Goal: Information Seeking & Learning: Compare options

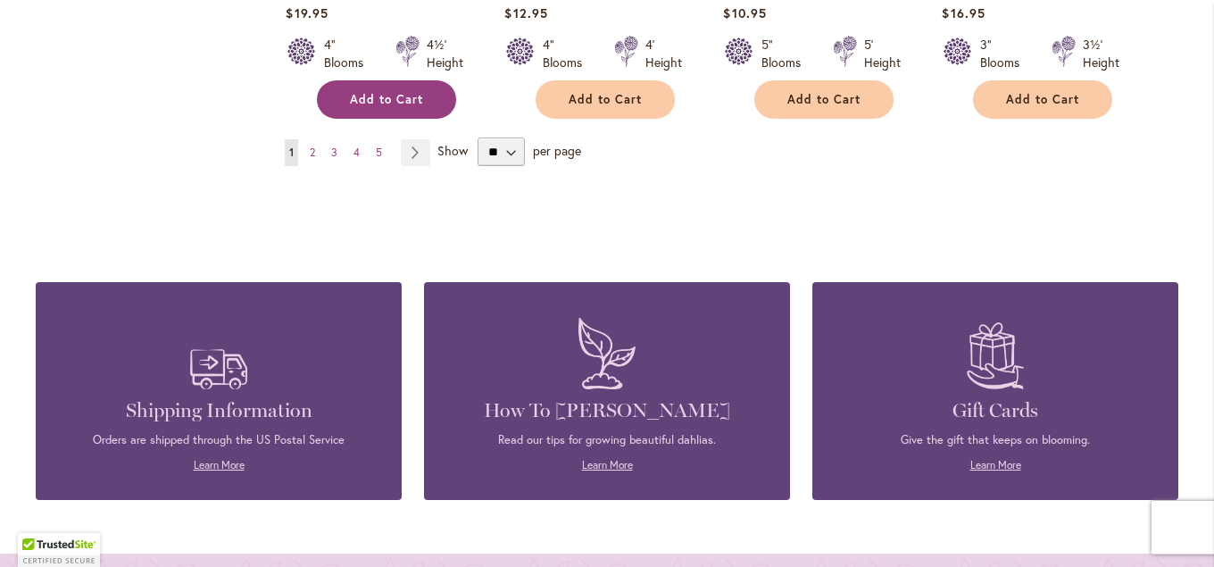
scroll to position [1639, 0]
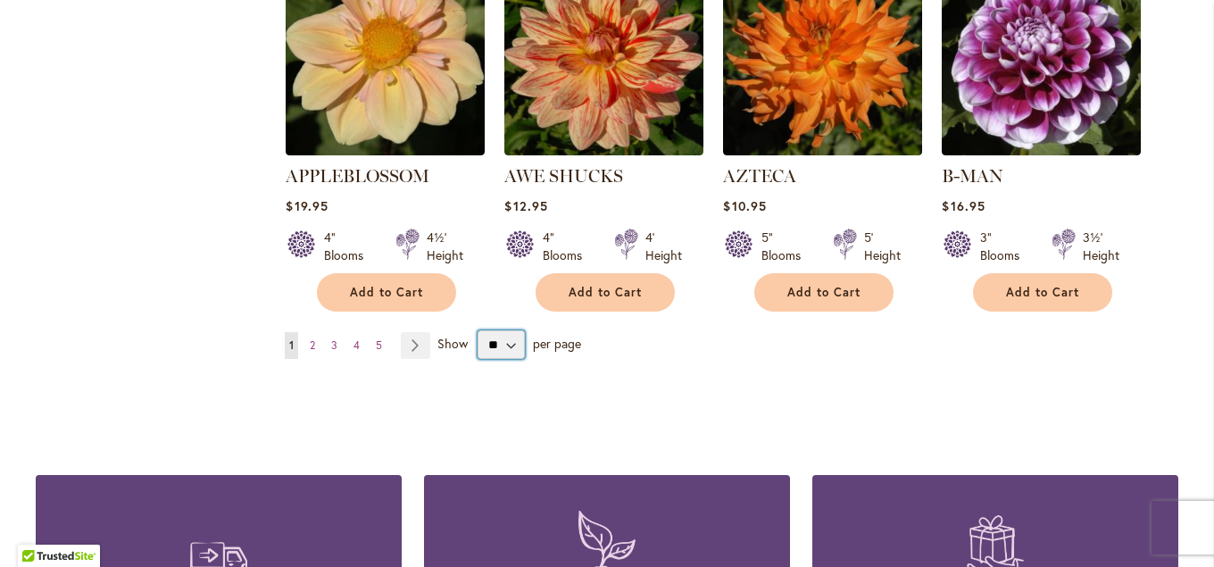
click at [478, 330] on select "** ** ** **" at bounding box center [501, 344] width 47 height 29
select select "**"
click option "**" at bounding box center [0, 0] width 0 height 0
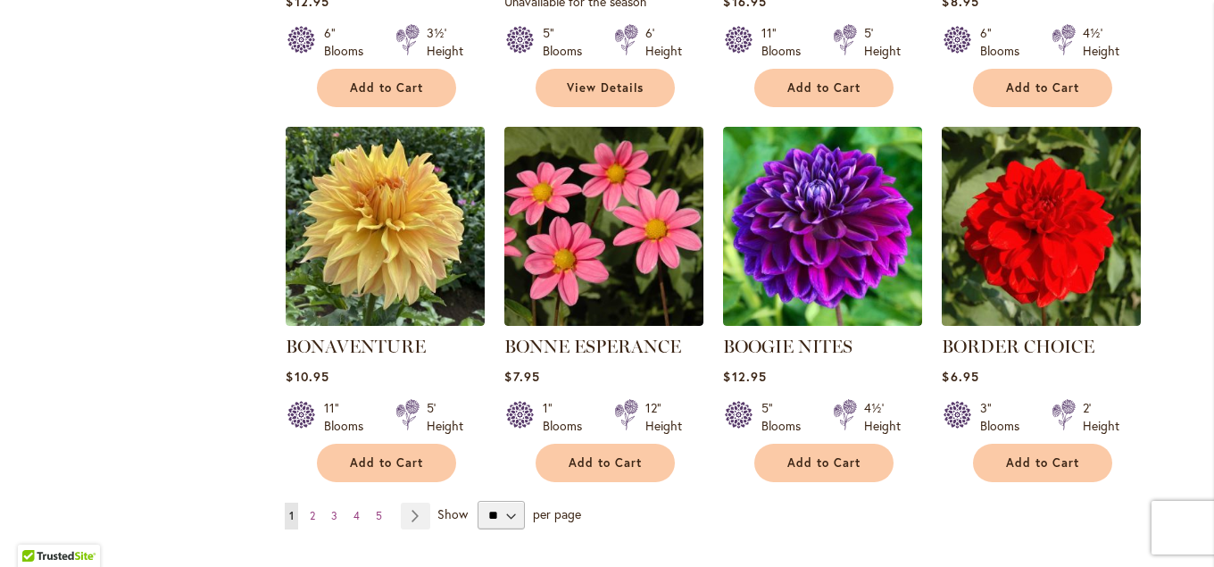
scroll to position [4524, 0]
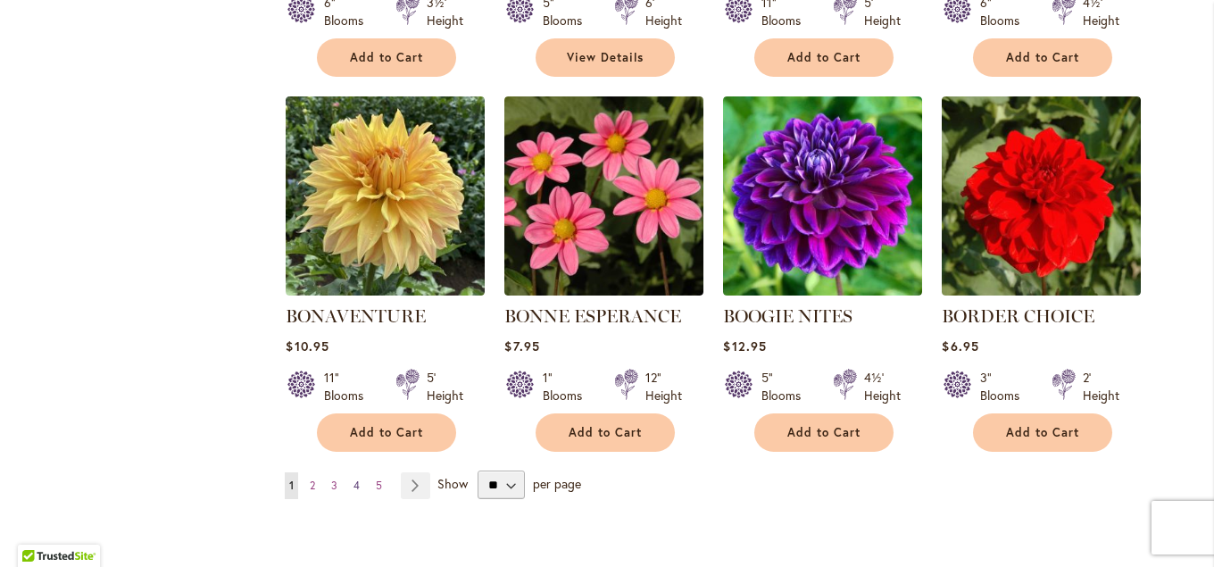
click at [354, 479] on span "4" at bounding box center [357, 485] width 6 height 13
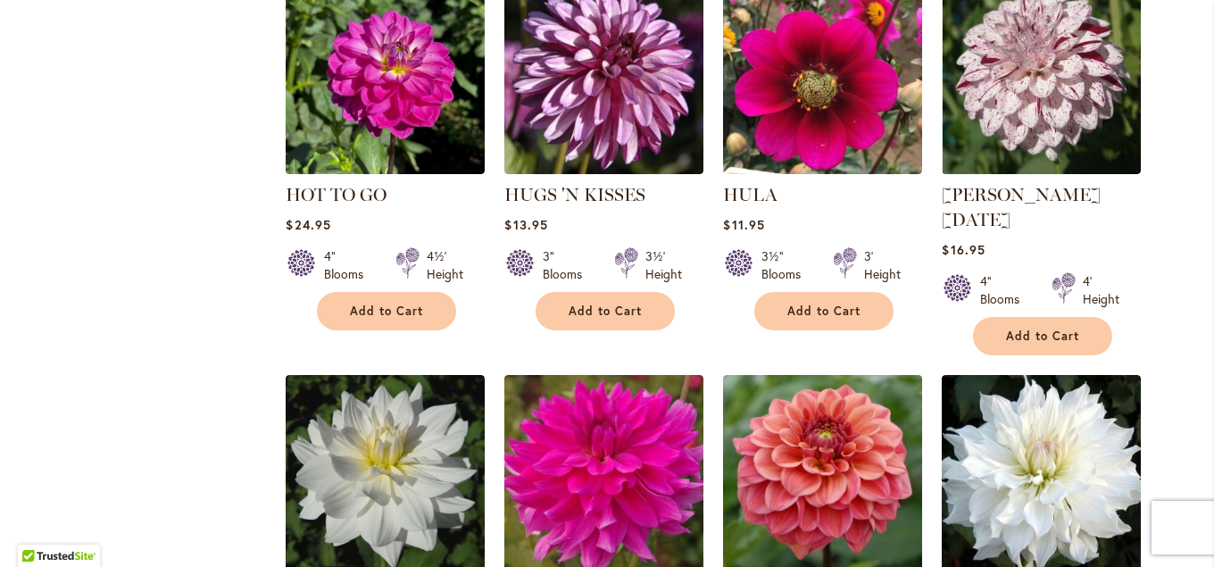
scroll to position [4242, 0]
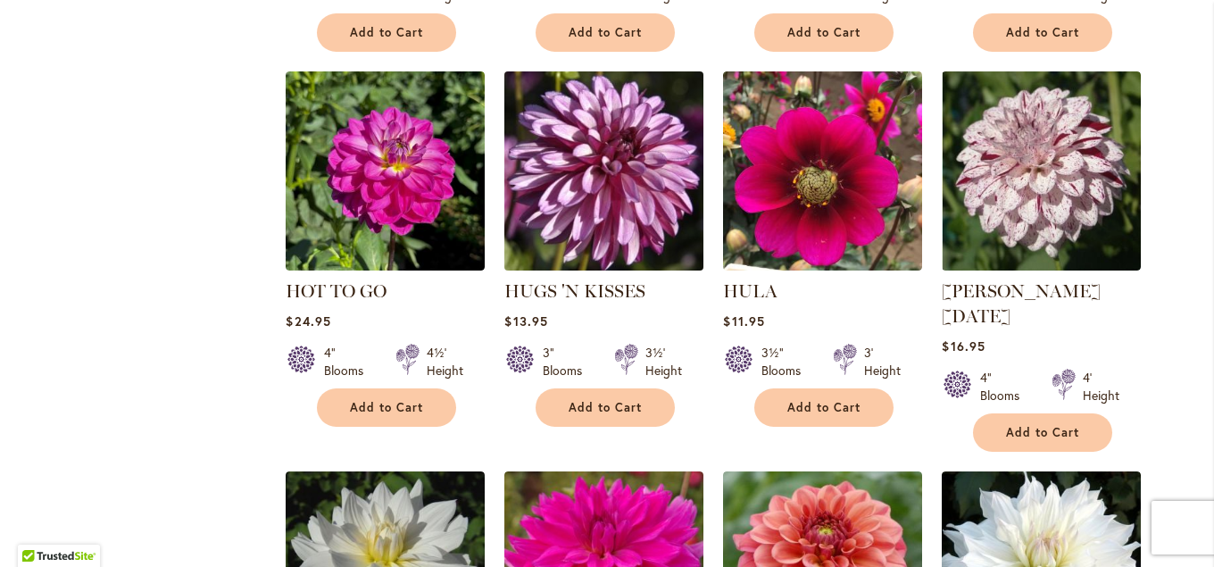
click at [537, 157] on img at bounding box center [604, 171] width 209 height 209
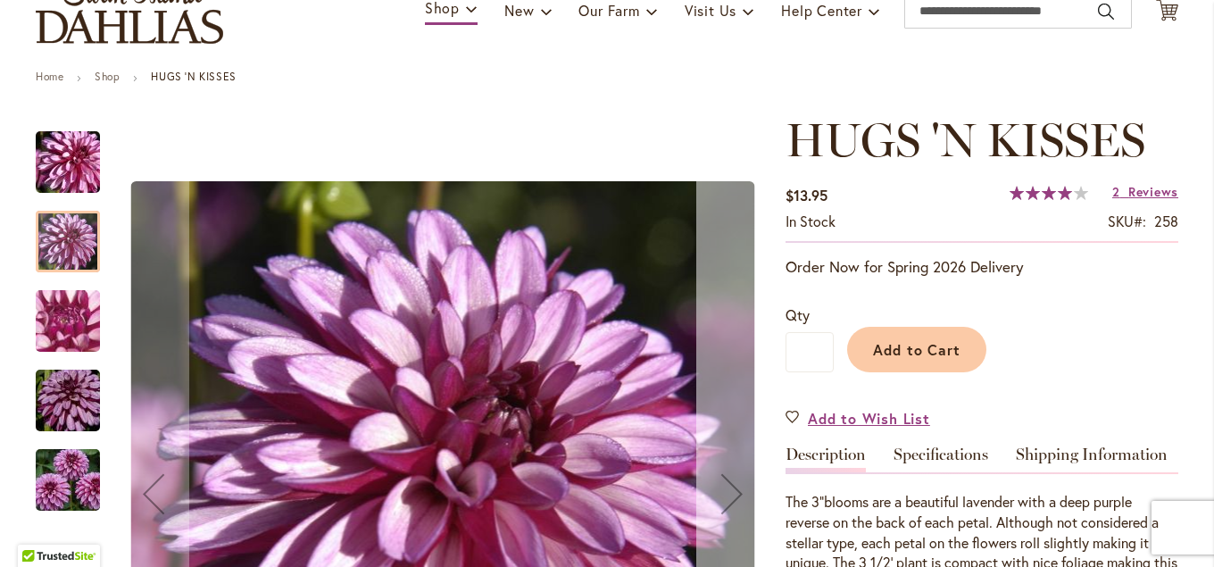
scroll to position [386, 0]
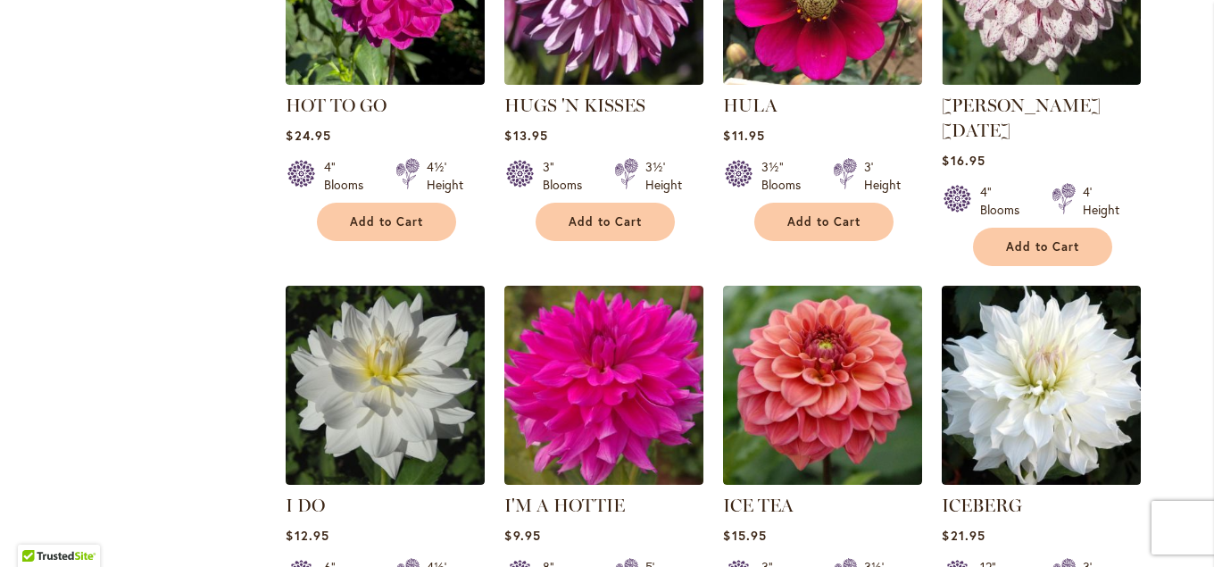
scroll to position [4469, 0]
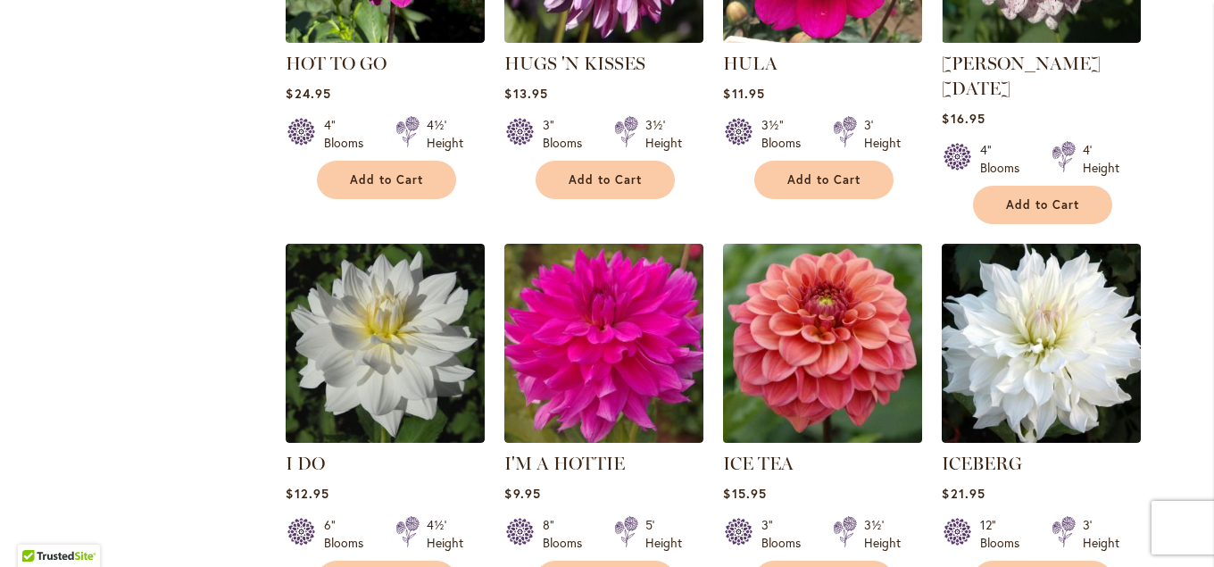
click at [756, 333] on img at bounding box center [823, 343] width 209 height 209
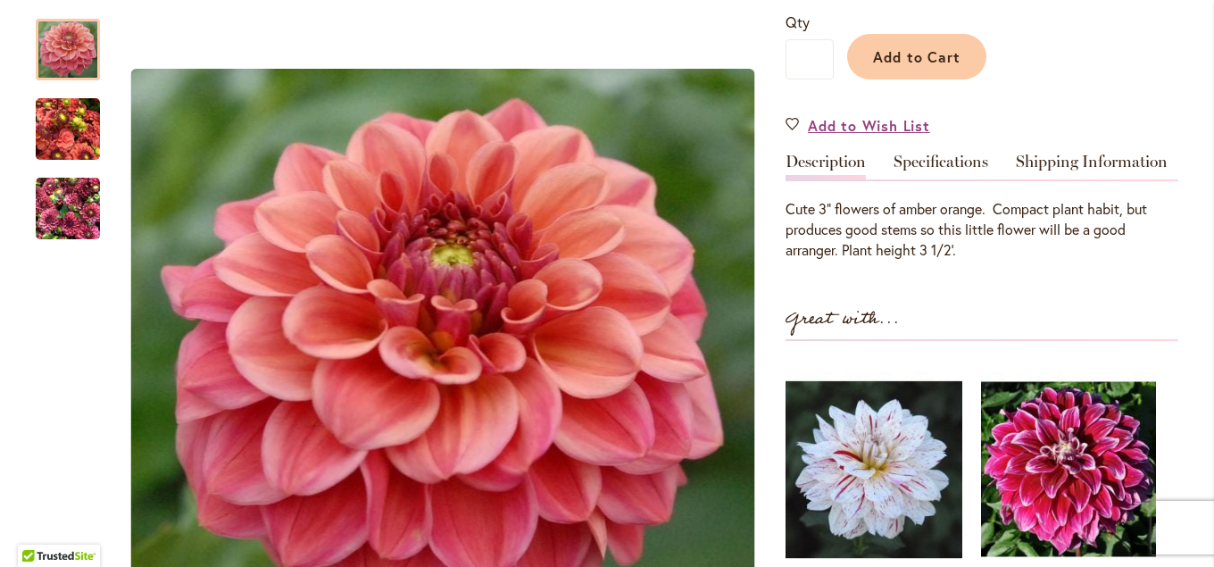
scroll to position [482, 0]
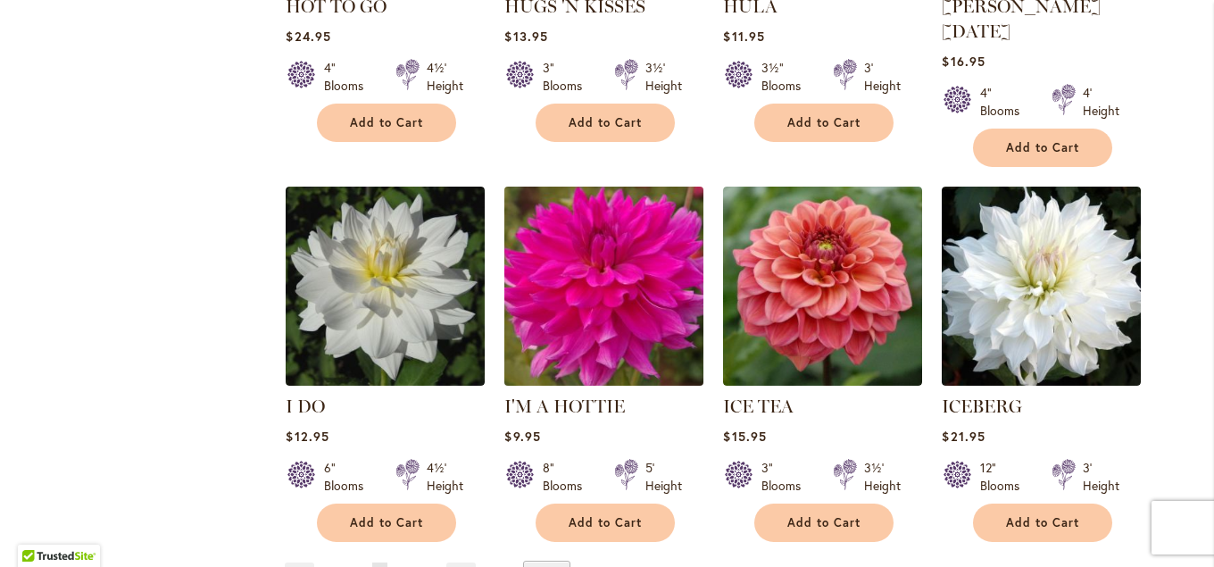
scroll to position [4566, 0]
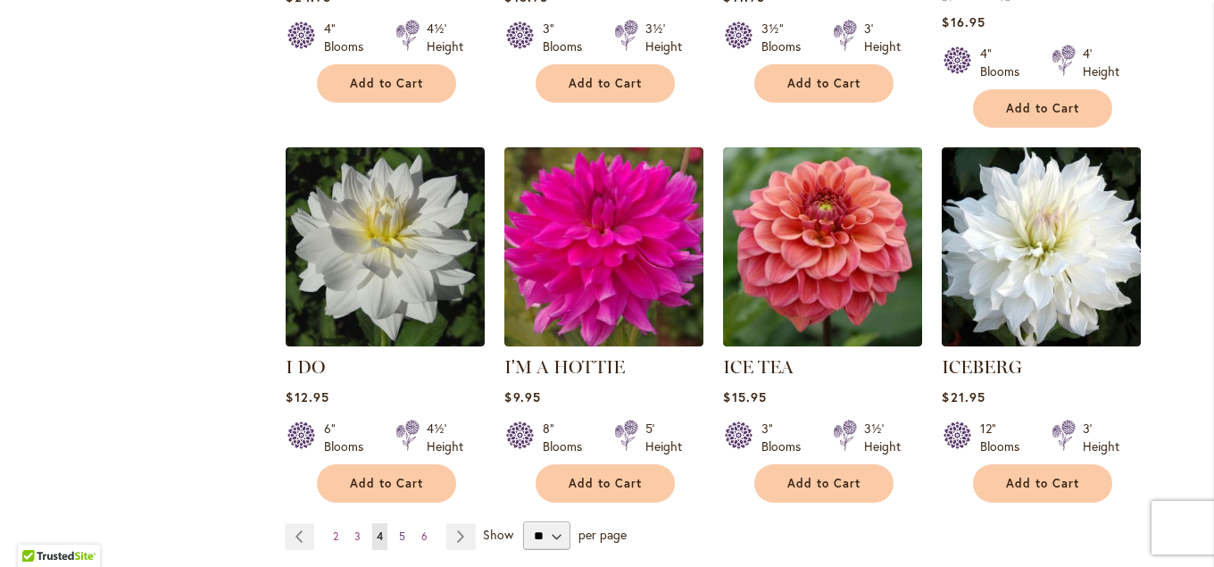
click at [401, 529] on span "5" at bounding box center [402, 535] width 6 height 13
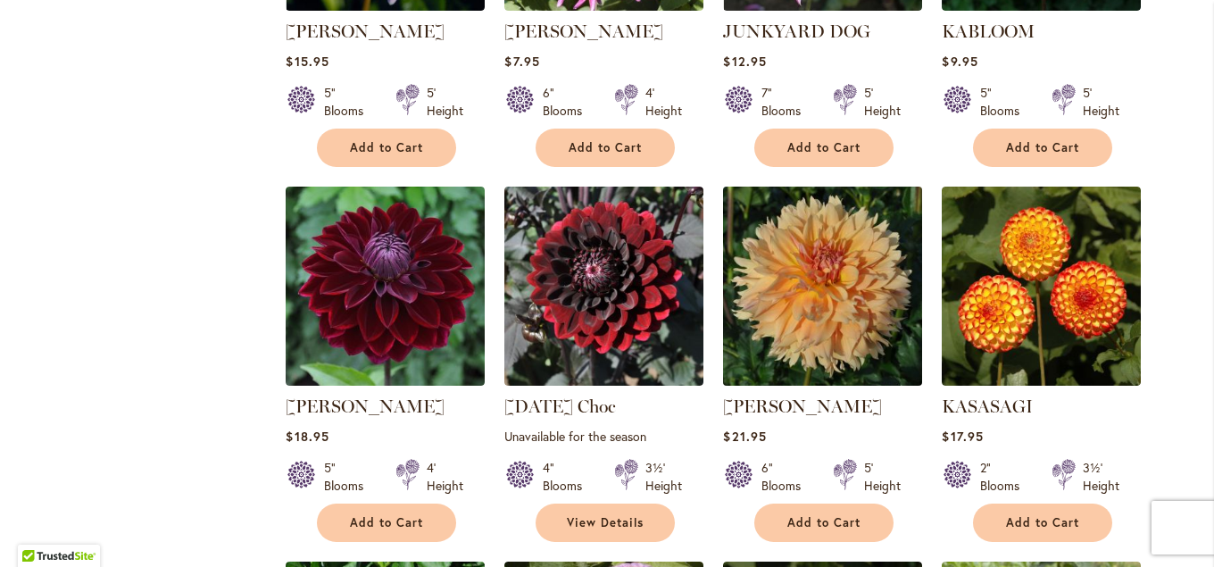
scroll to position [2306, 0]
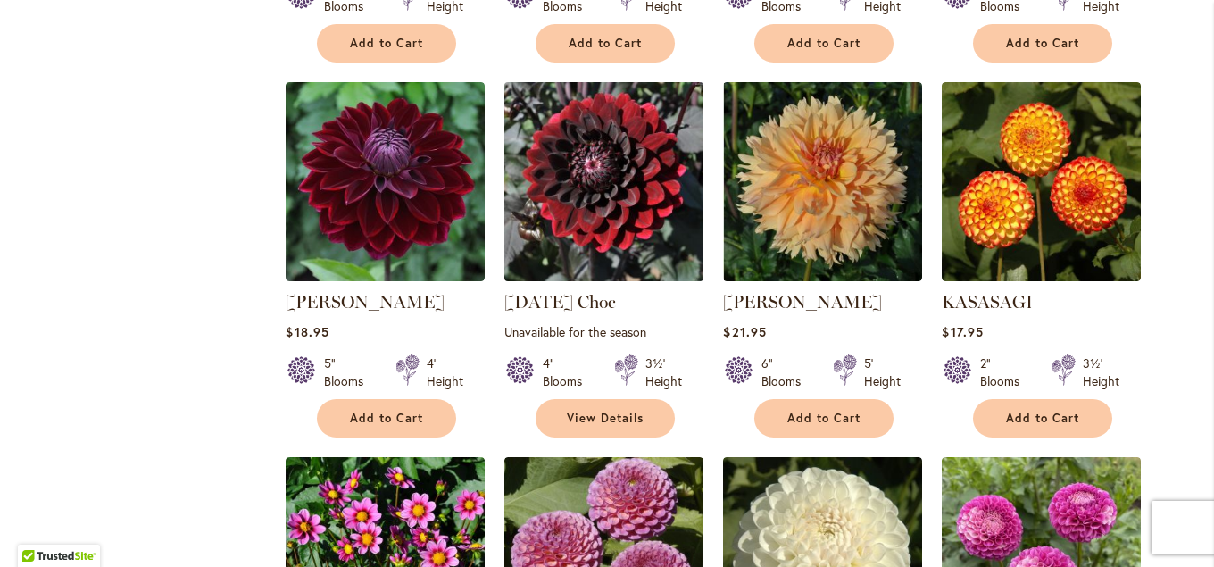
click at [596, 162] on img at bounding box center [604, 182] width 209 height 209
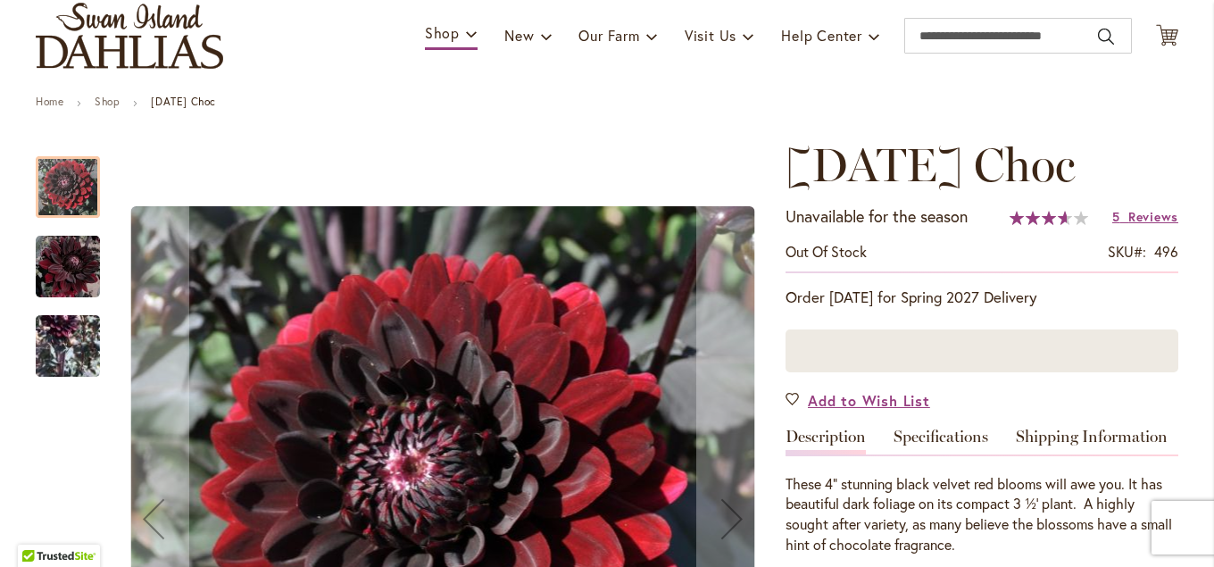
scroll to position [96, 0]
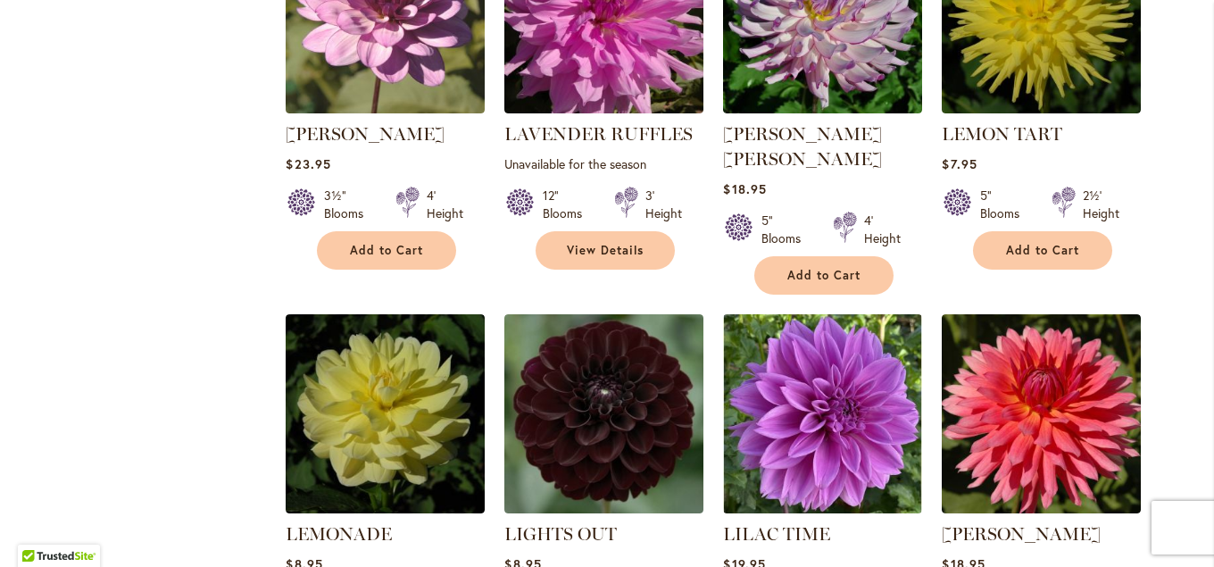
scroll to position [3664, 0]
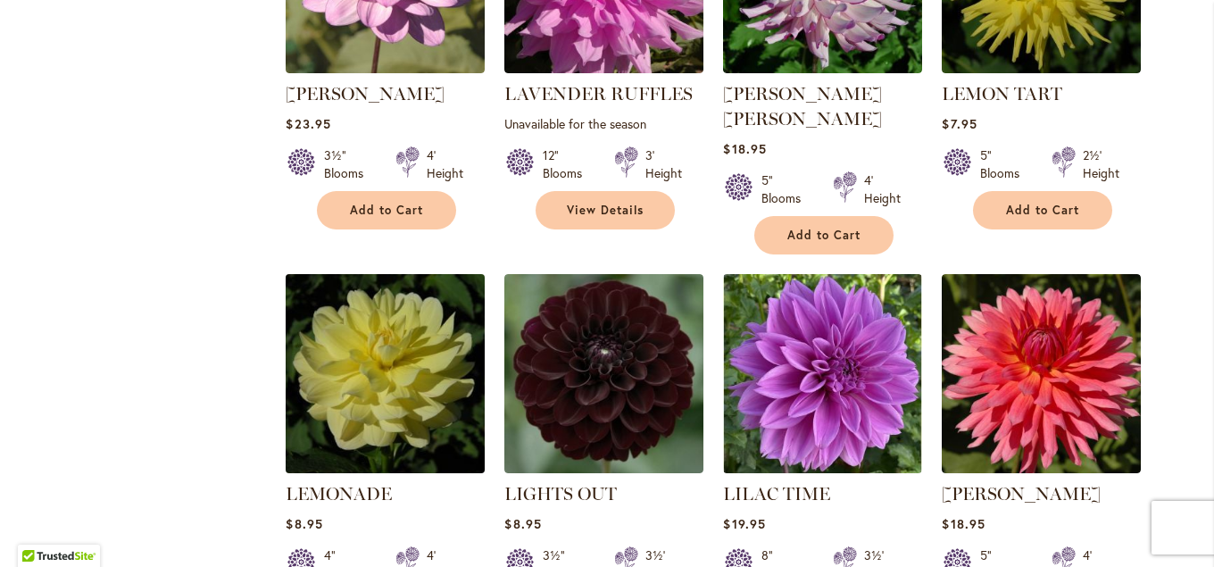
click at [364, 343] on img at bounding box center [385, 374] width 209 height 209
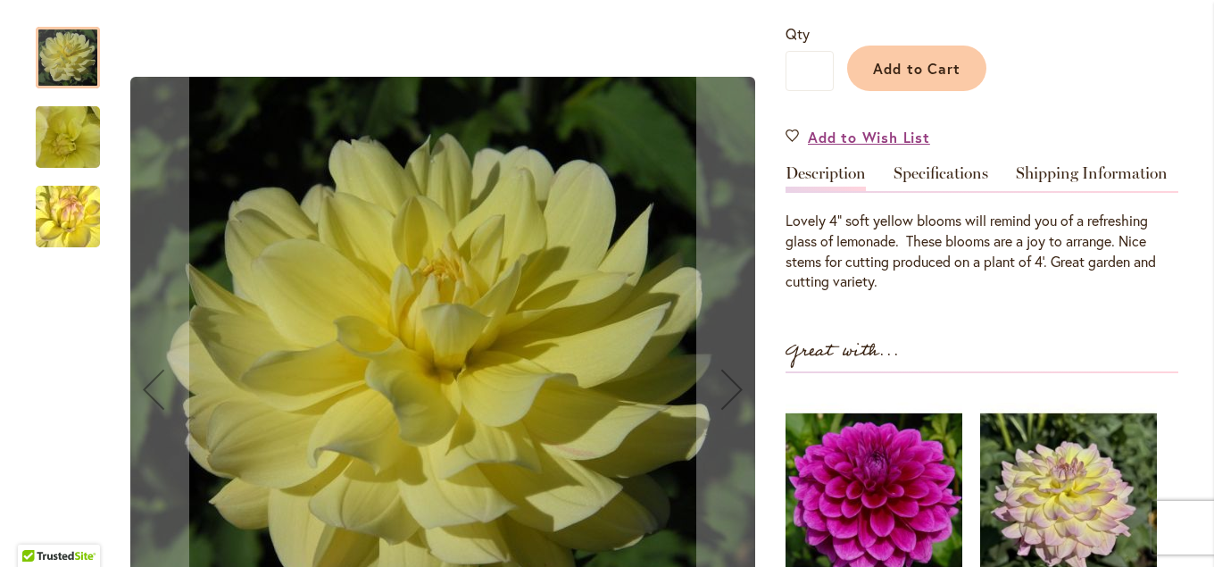
scroll to position [386, 0]
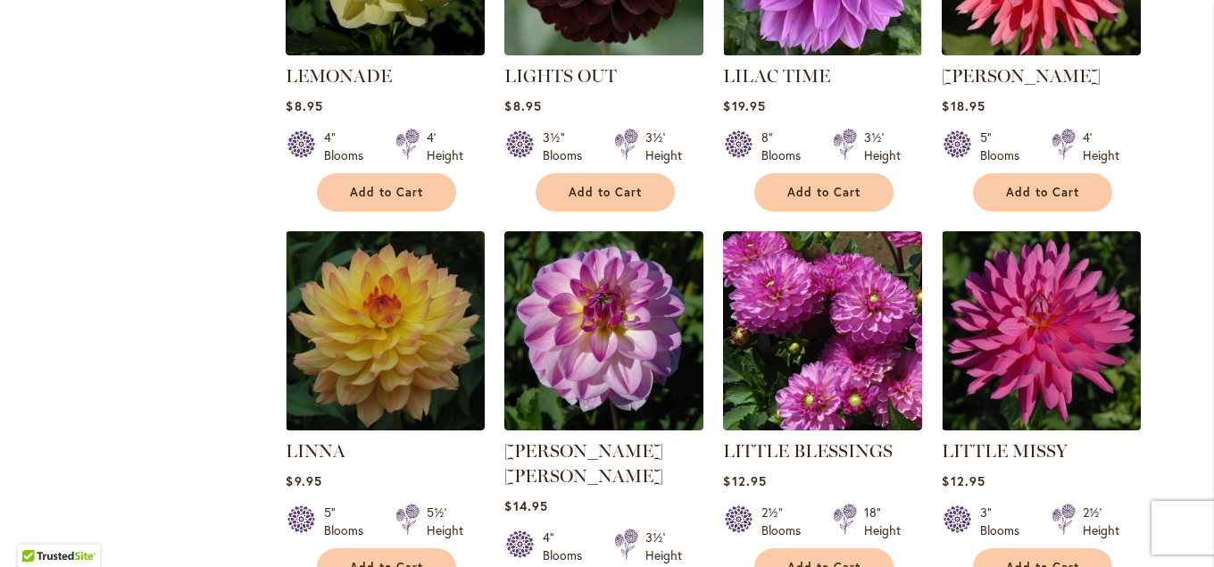
scroll to position [4084, 0]
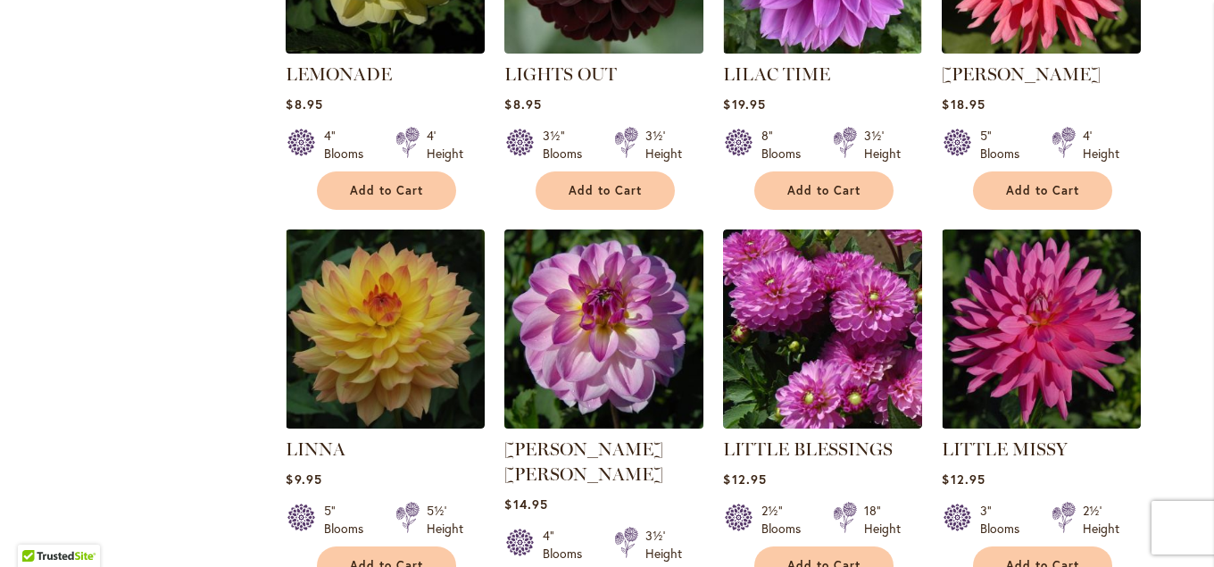
click at [606, 273] on img at bounding box center [604, 329] width 209 height 209
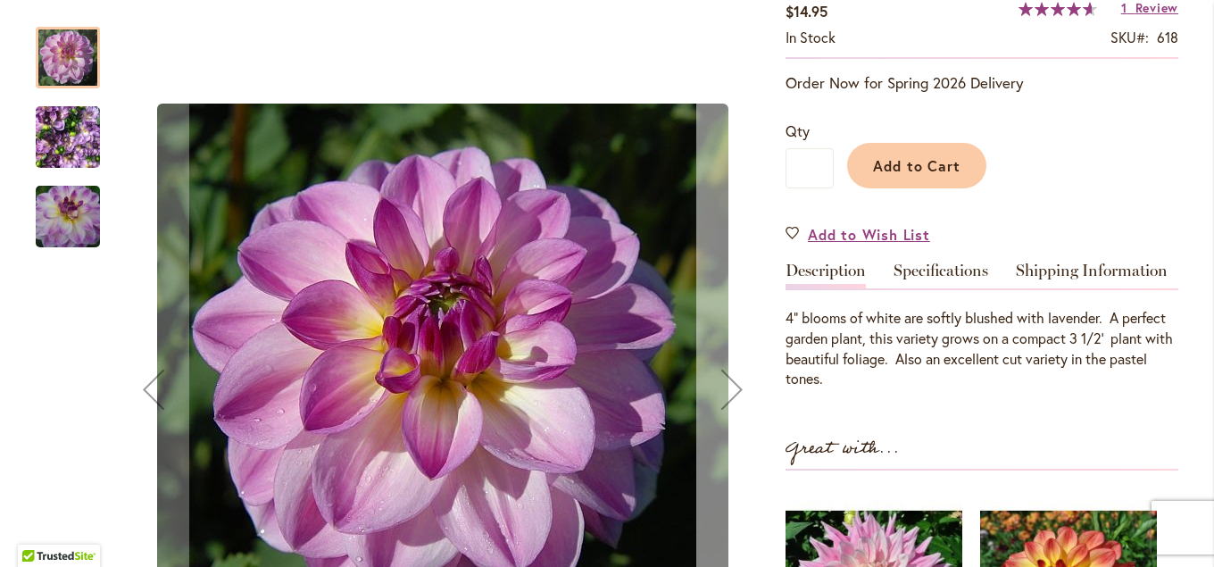
scroll to position [289, 0]
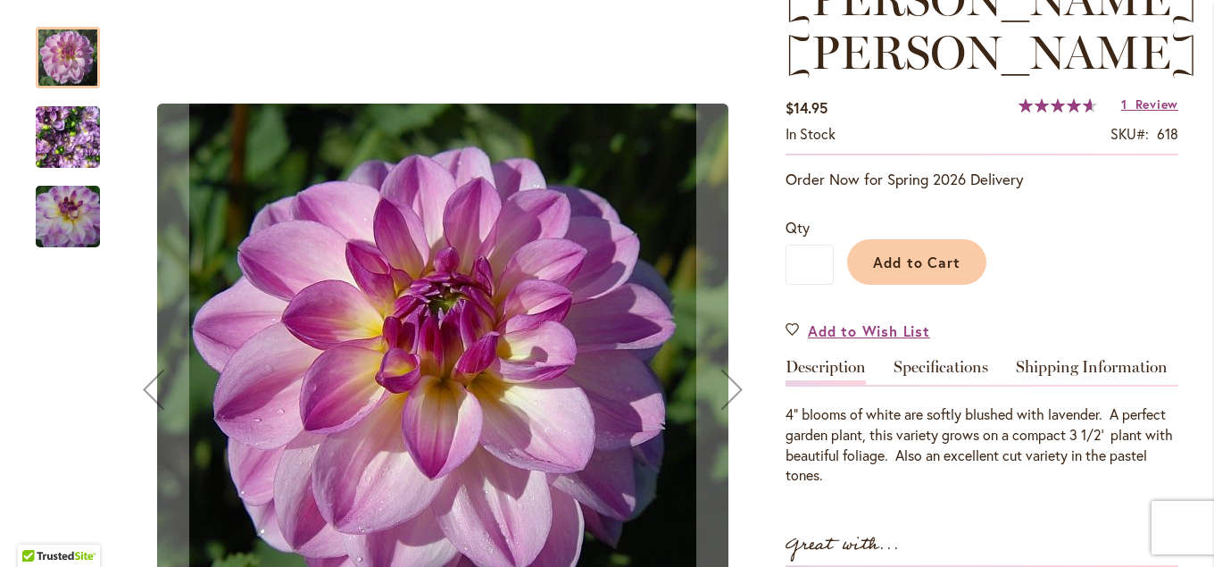
click at [75, 138] on img "LISA LISA" at bounding box center [68, 138] width 64 height 86
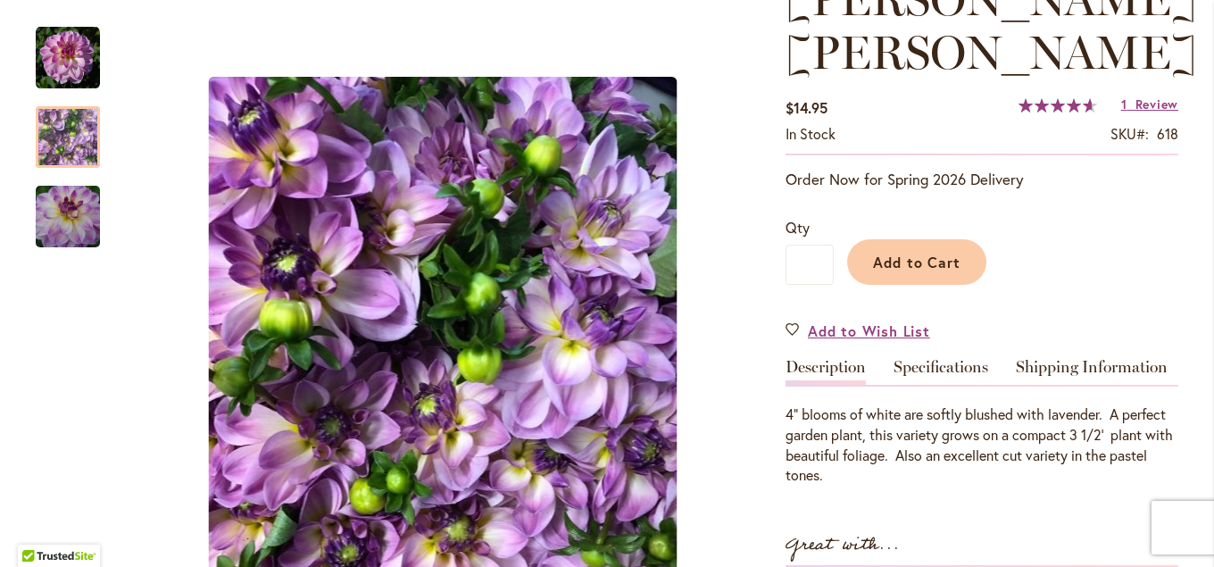
drag, startPoint x: 59, startPoint y: 46, endPoint x: 36, endPoint y: -12, distance: 62.5
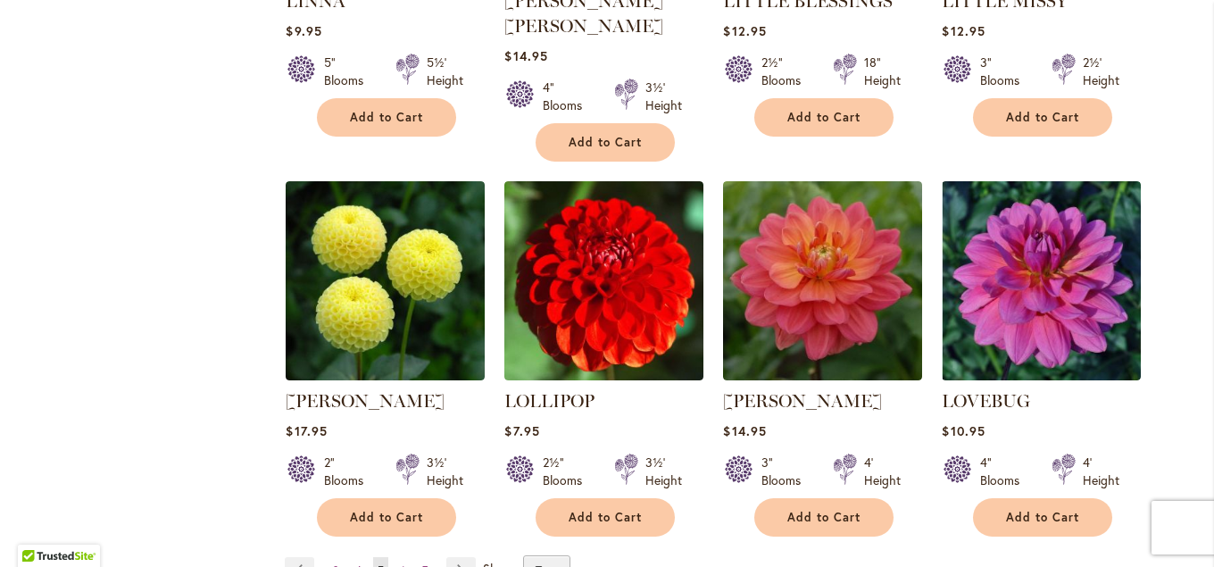
scroll to position [4628, 0]
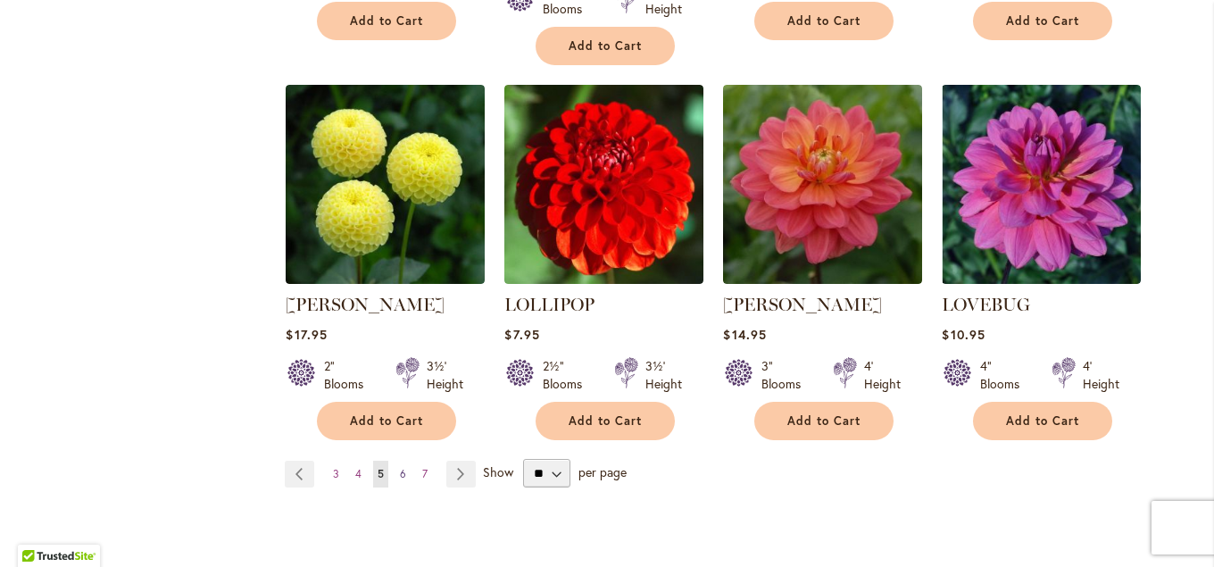
click at [401, 467] on span "6" at bounding box center [403, 473] width 6 height 13
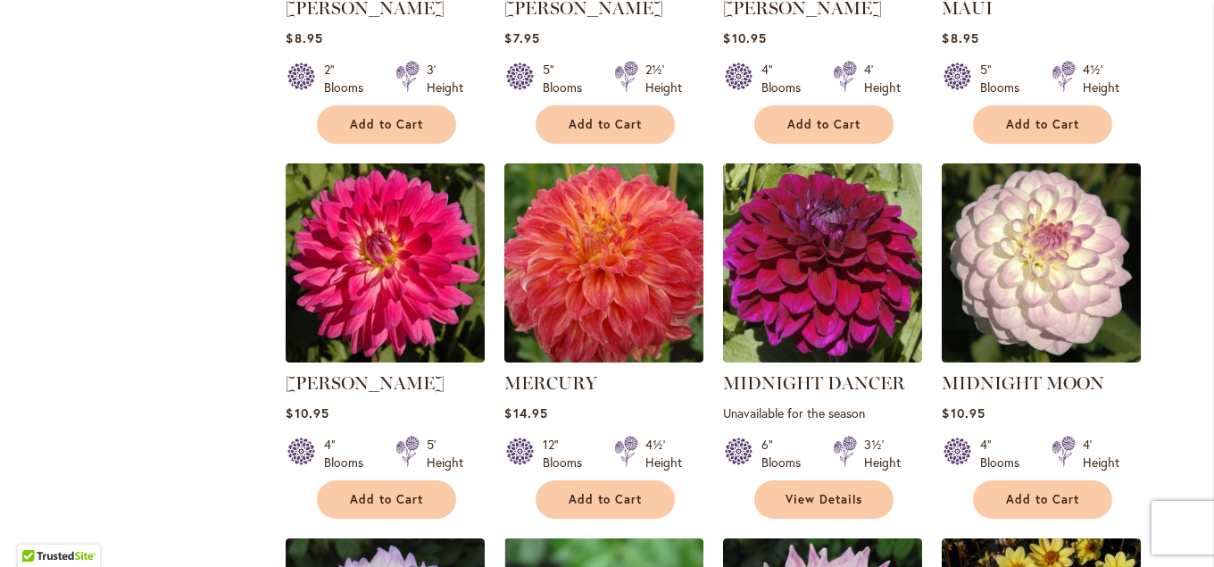
scroll to position [2210, 0]
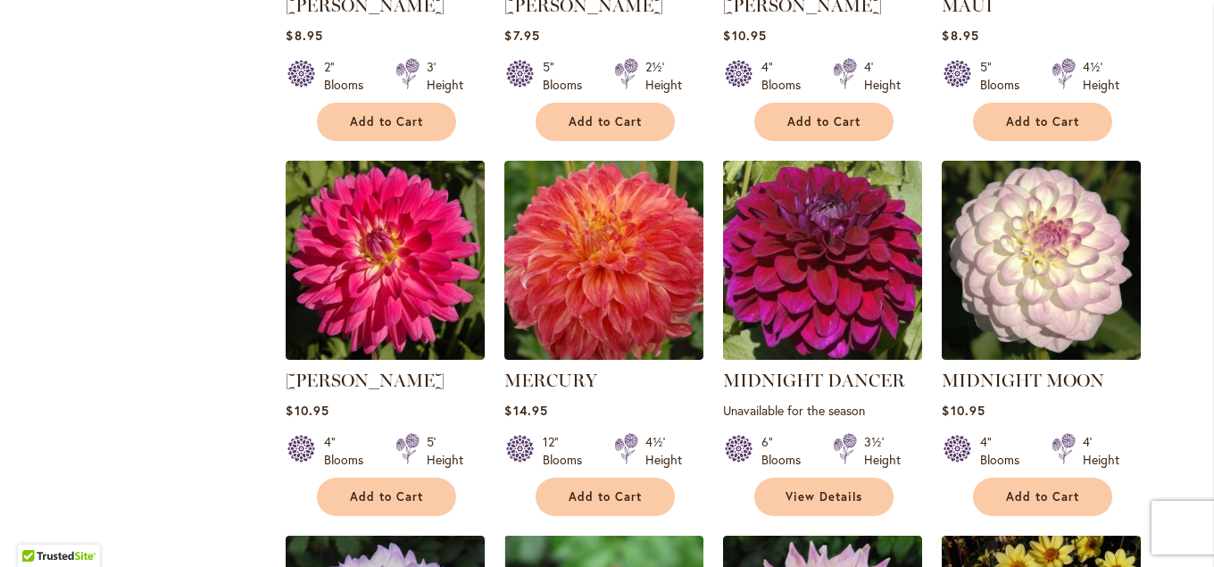
click at [775, 252] on img at bounding box center [823, 260] width 209 height 209
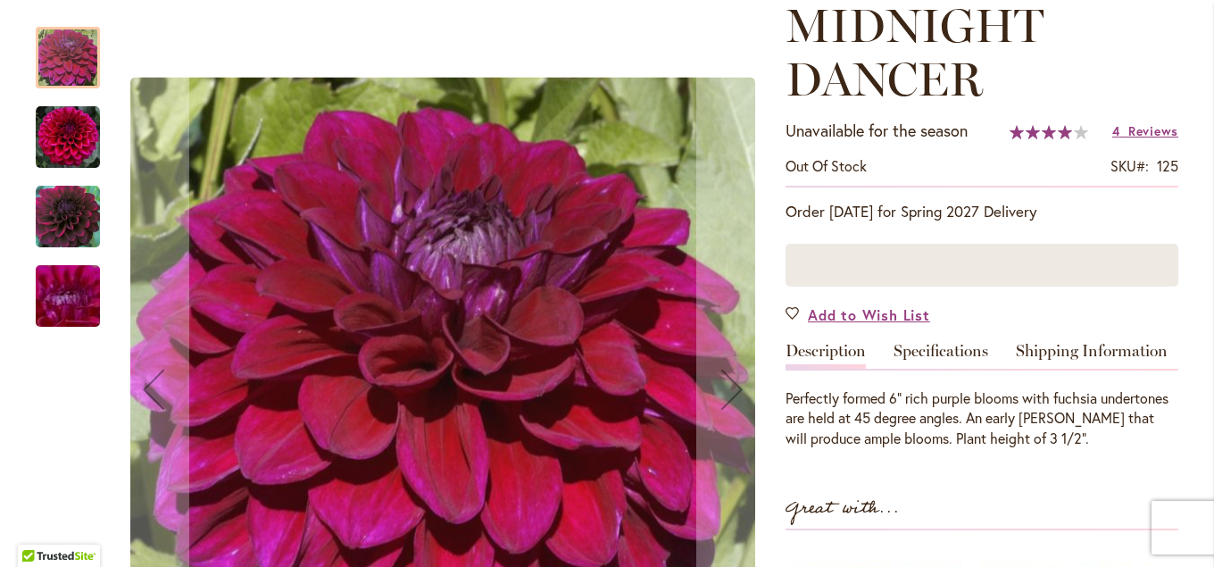
scroll to position [289, 0]
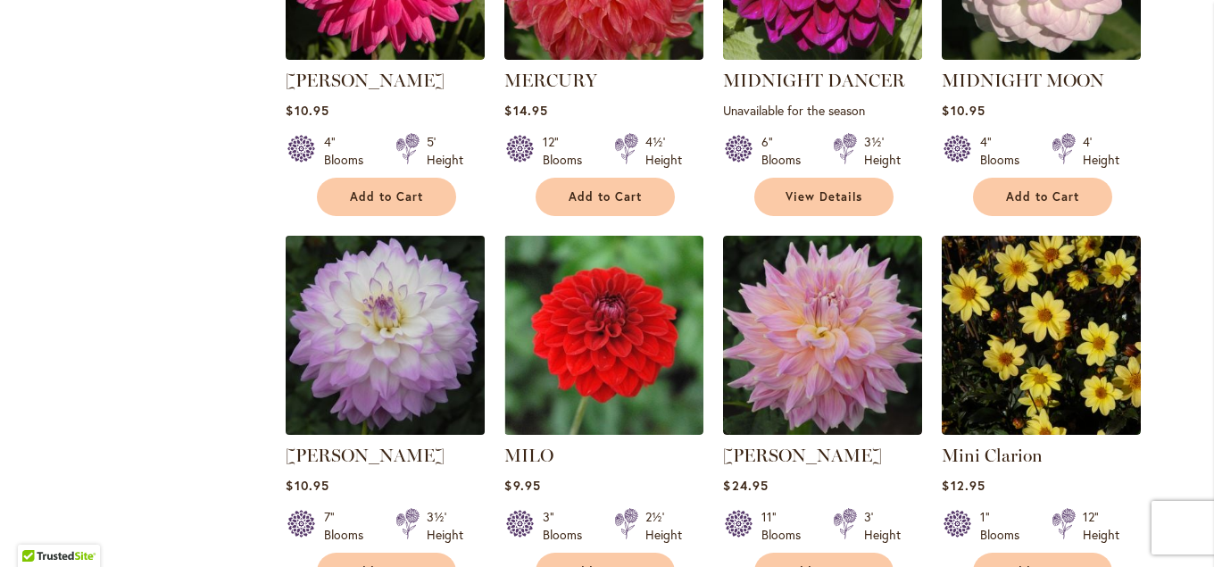
scroll to position [2603, 0]
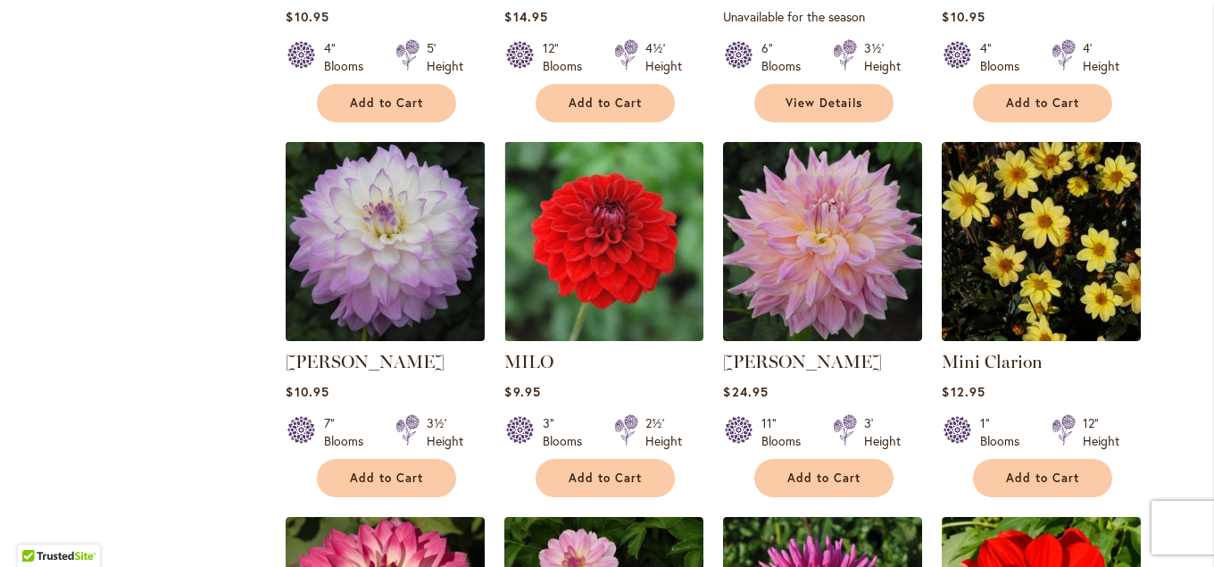
click at [389, 228] on img at bounding box center [385, 241] width 209 height 209
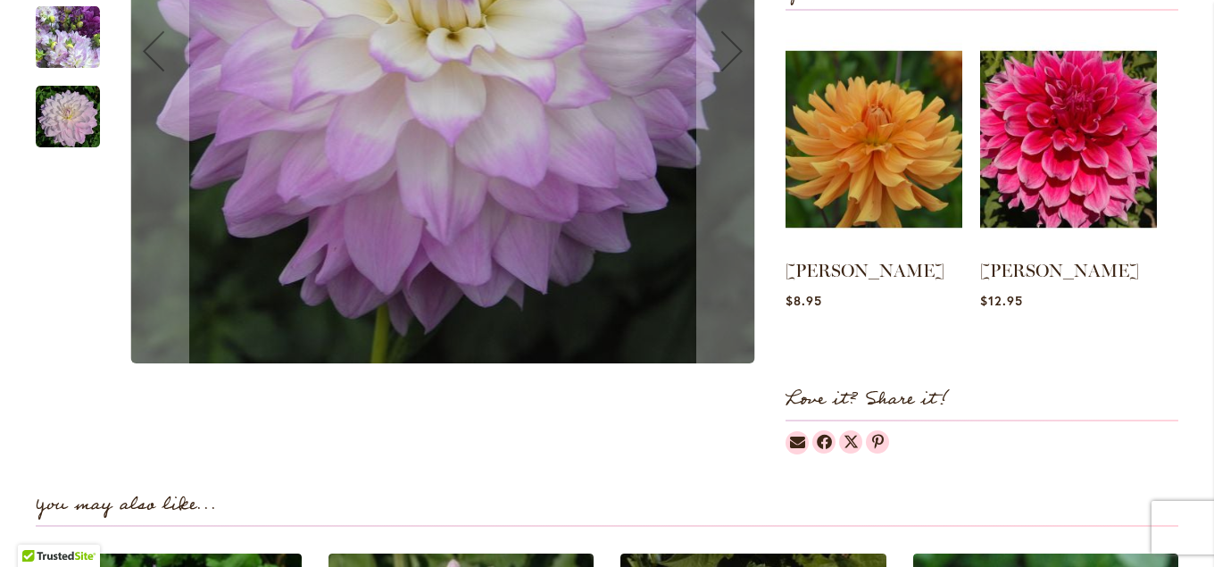
scroll to position [482, 0]
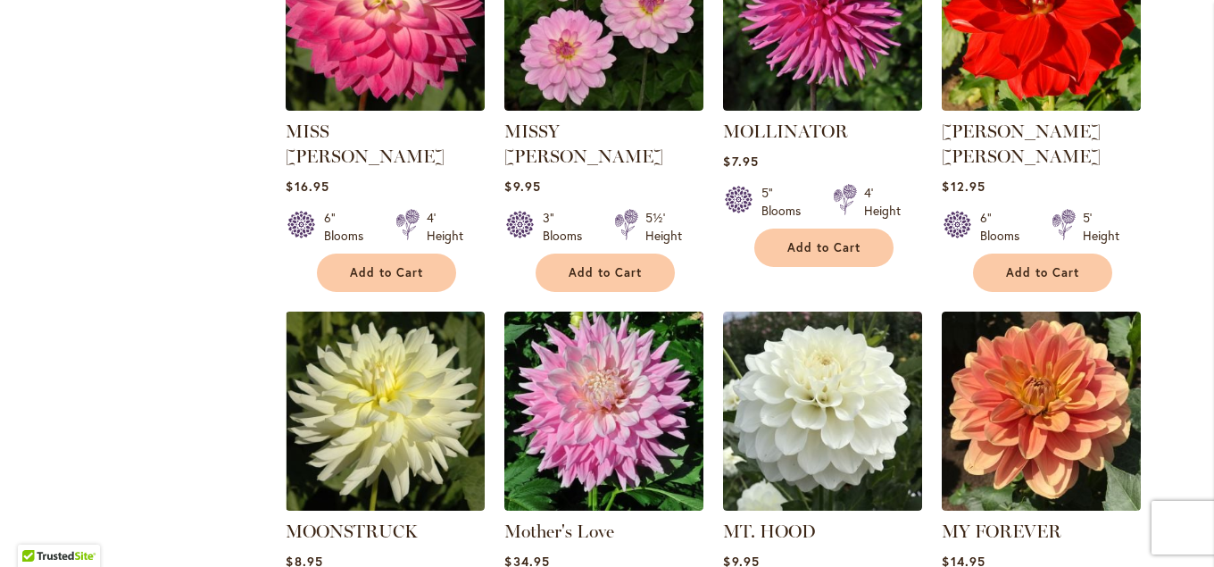
scroll to position [3278, 0]
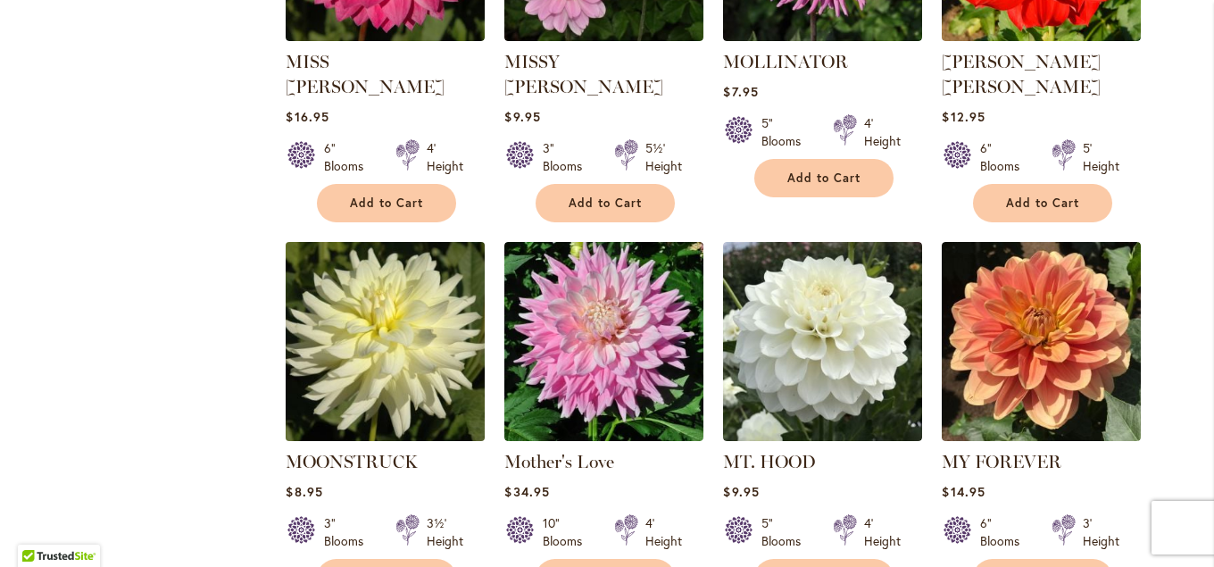
click at [374, 339] on img at bounding box center [385, 341] width 209 height 209
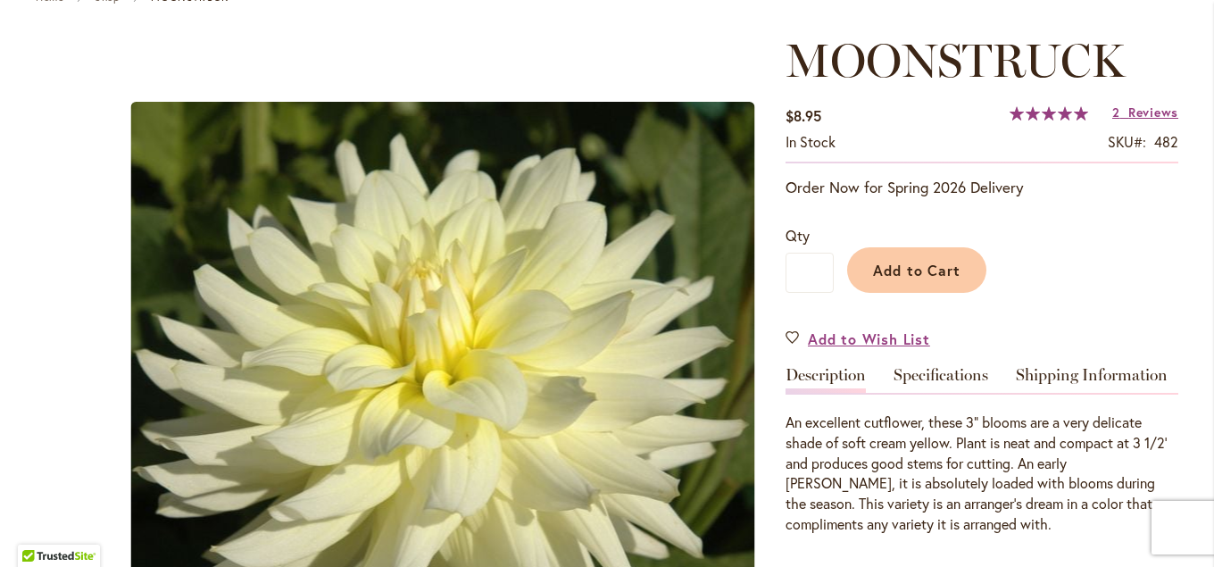
scroll to position [193, 0]
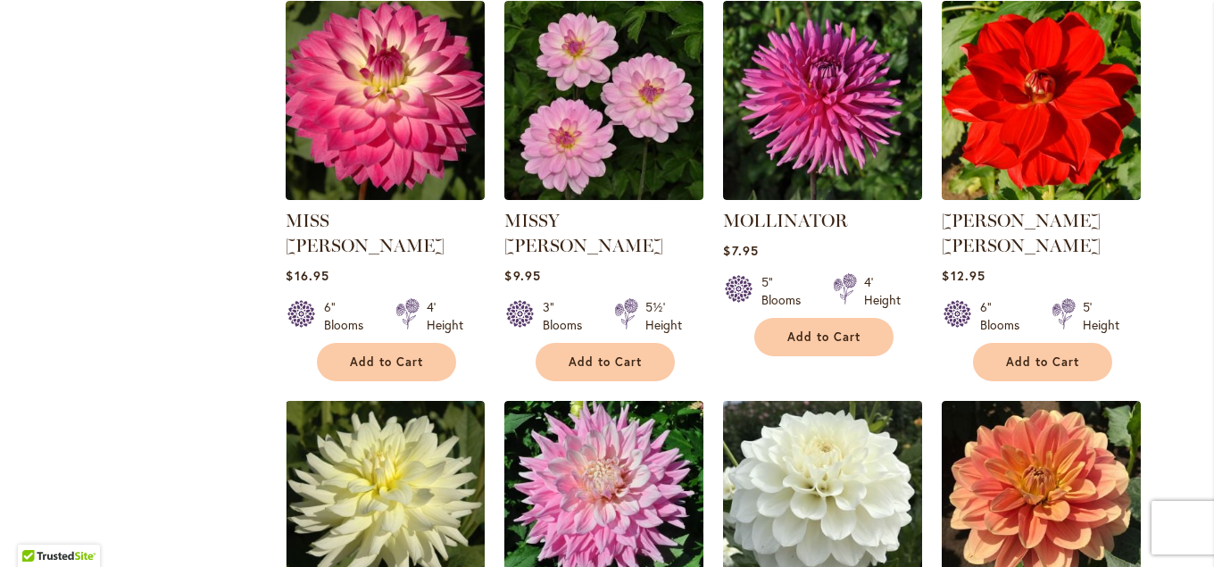
scroll to position [3216, 0]
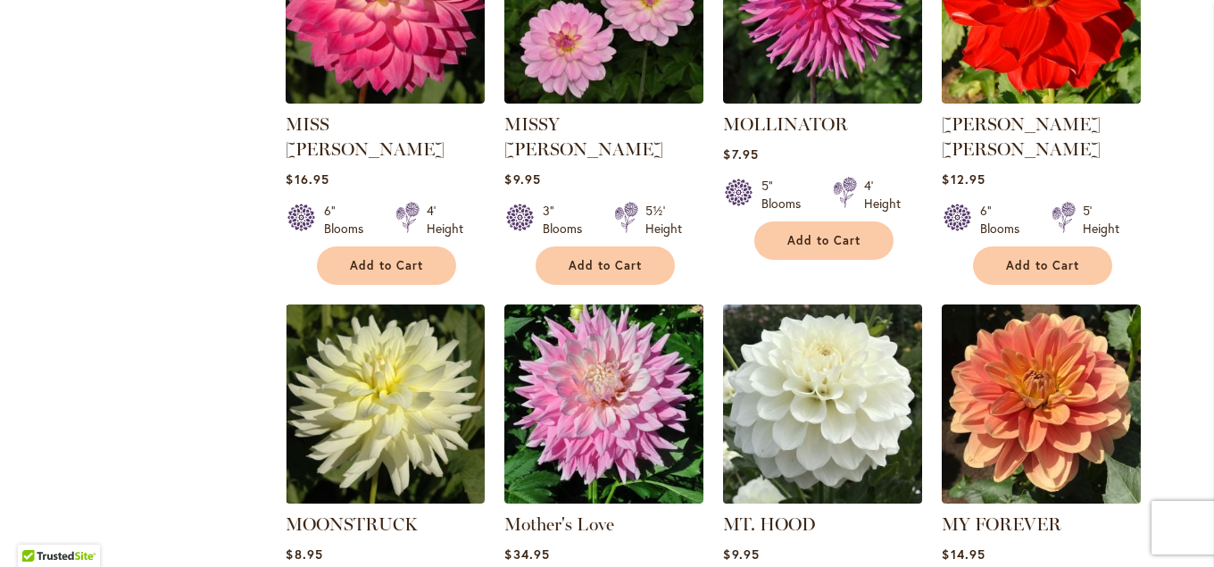
click at [796, 361] on img at bounding box center [823, 404] width 209 height 209
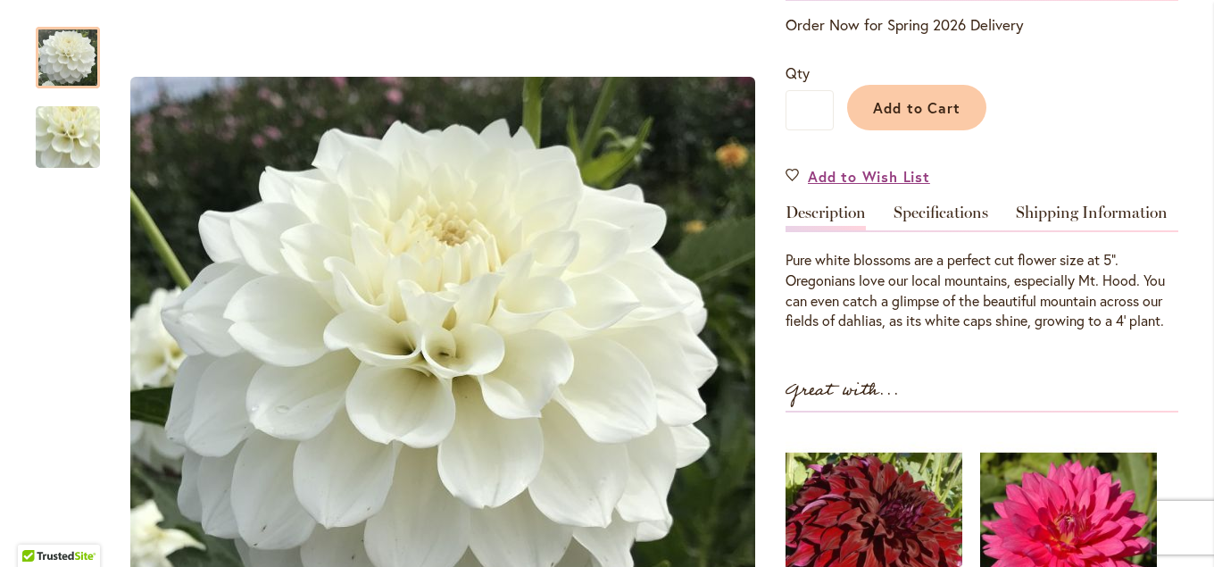
scroll to position [289, 0]
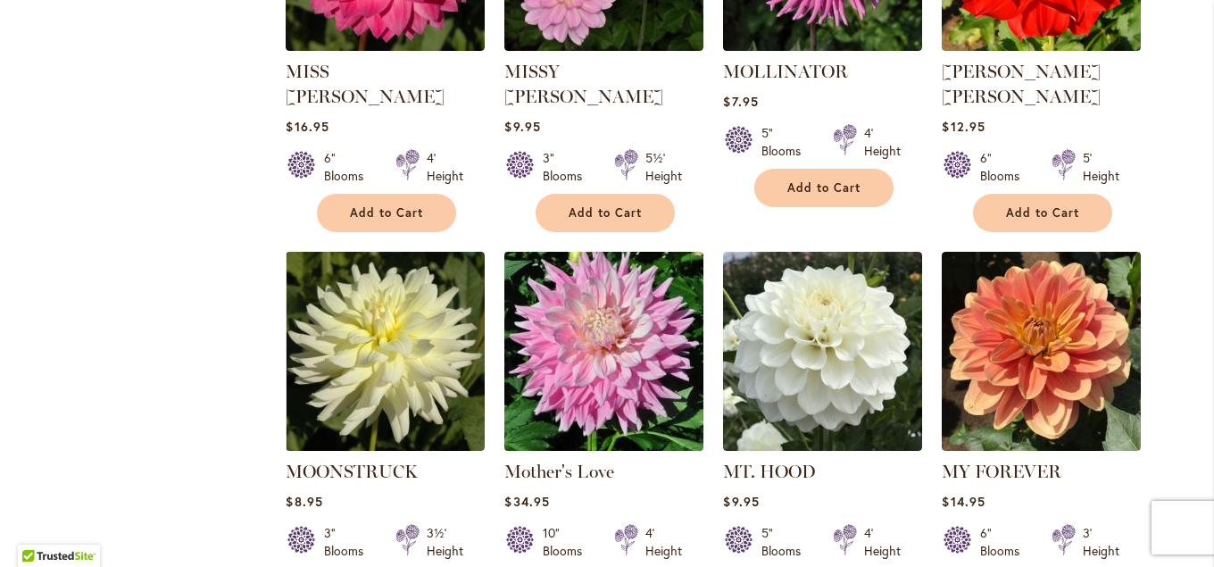
scroll to position [3312, 0]
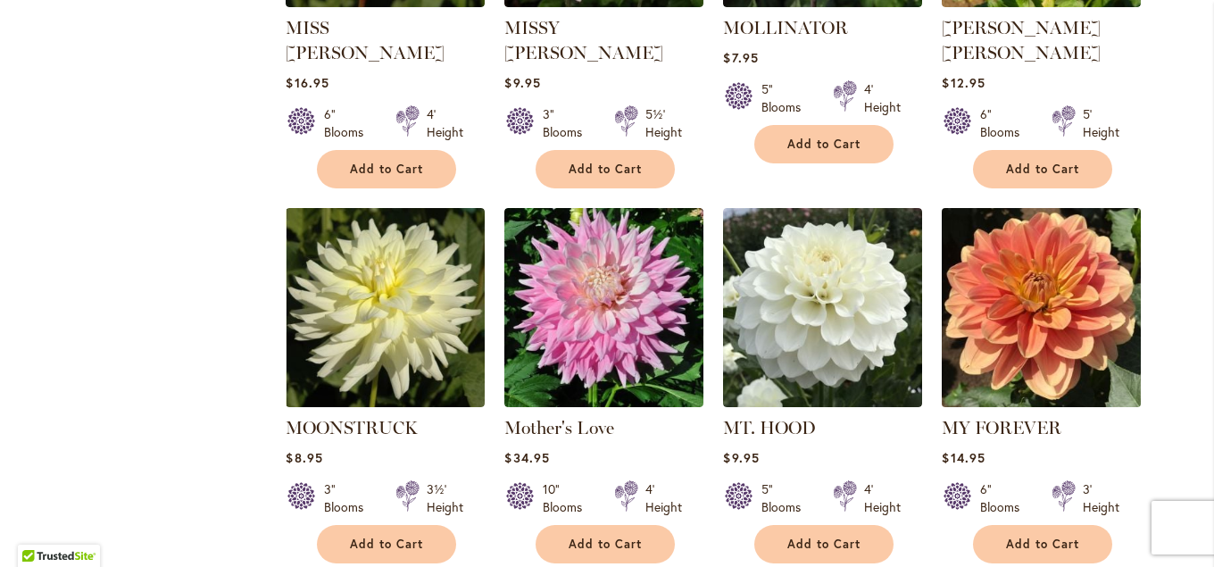
click at [1026, 302] on img at bounding box center [1041, 308] width 209 height 209
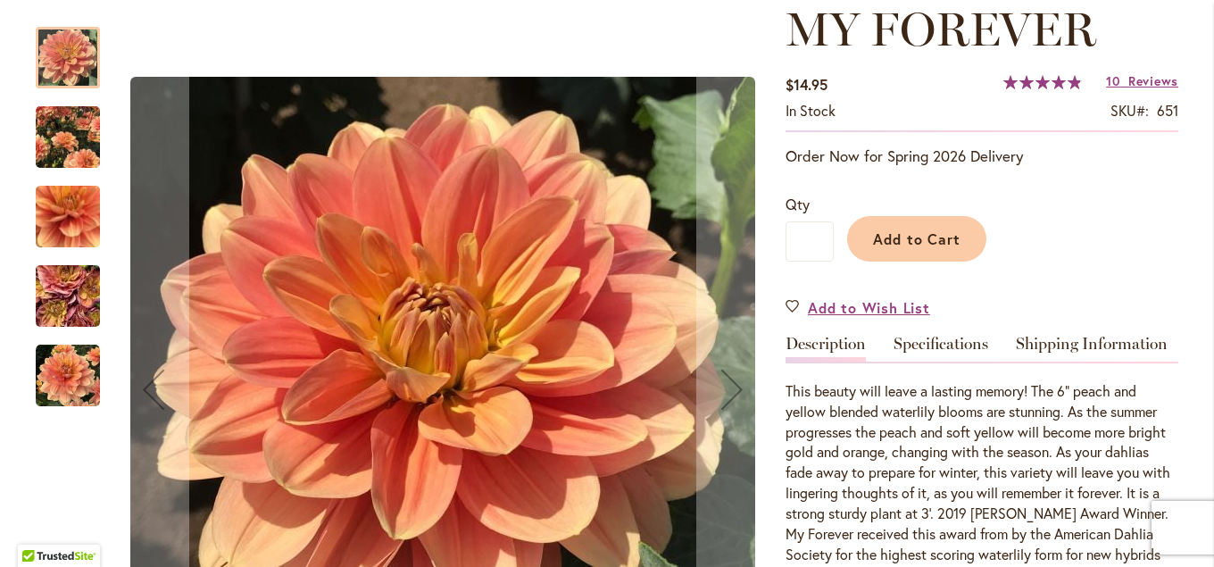
scroll to position [96, 0]
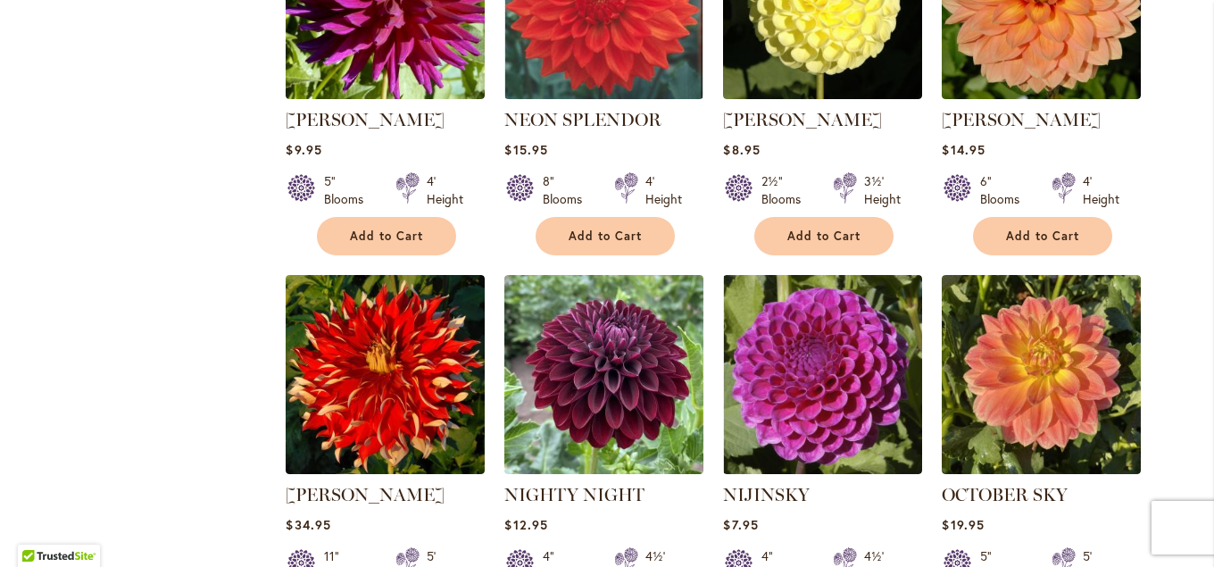
scroll to position [4469, 0]
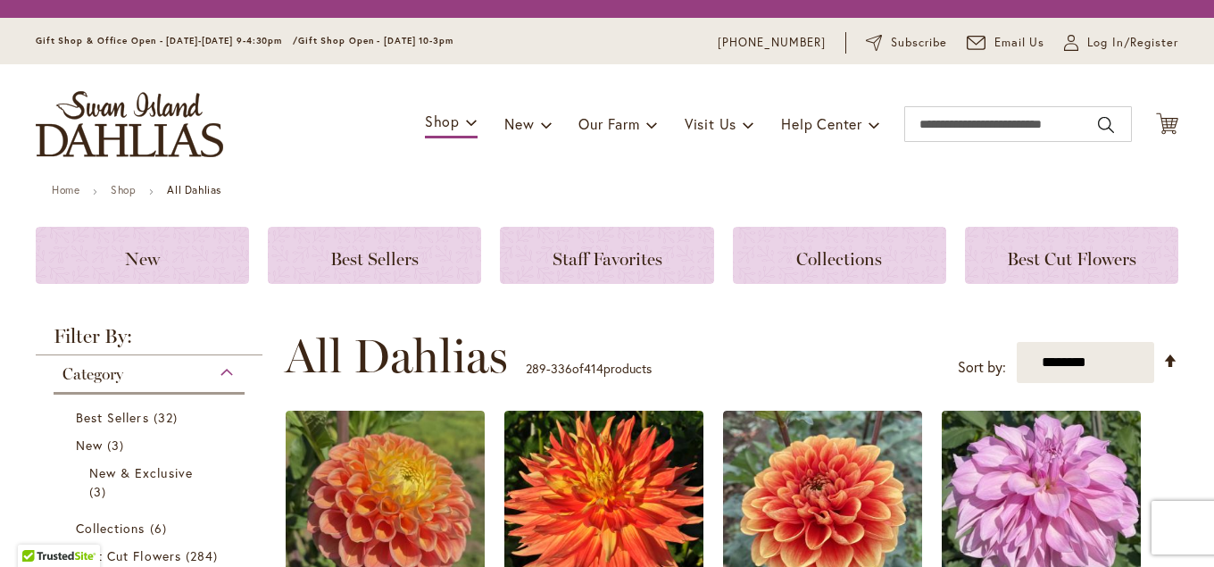
scroll to position [378, 0]
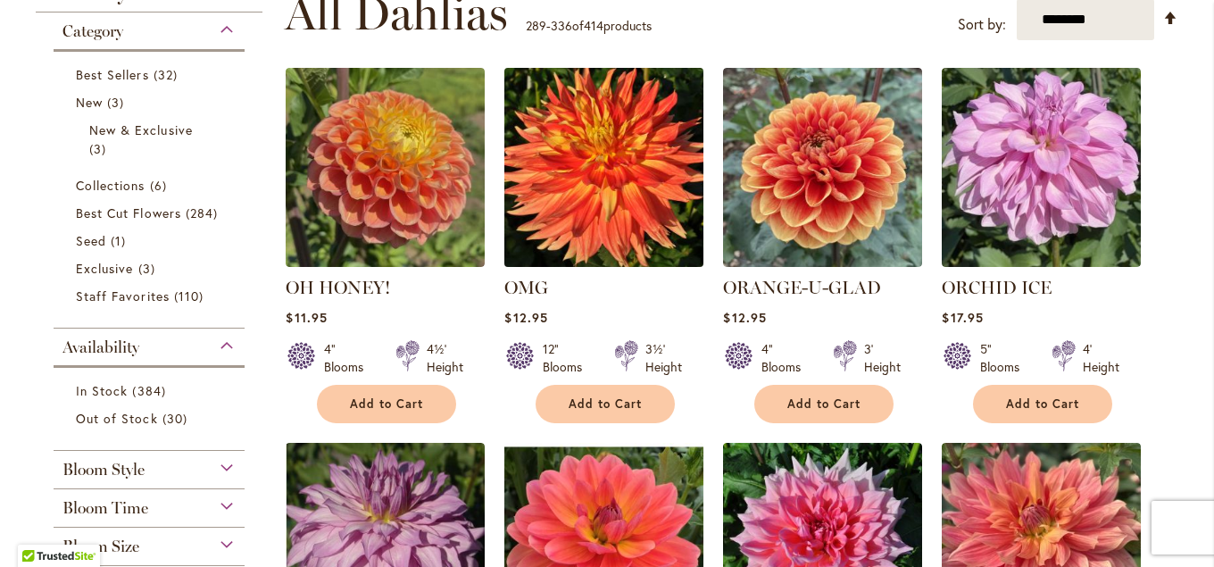
click at [588, 198] on img at bounding box center [604, 167] width 209 height 209
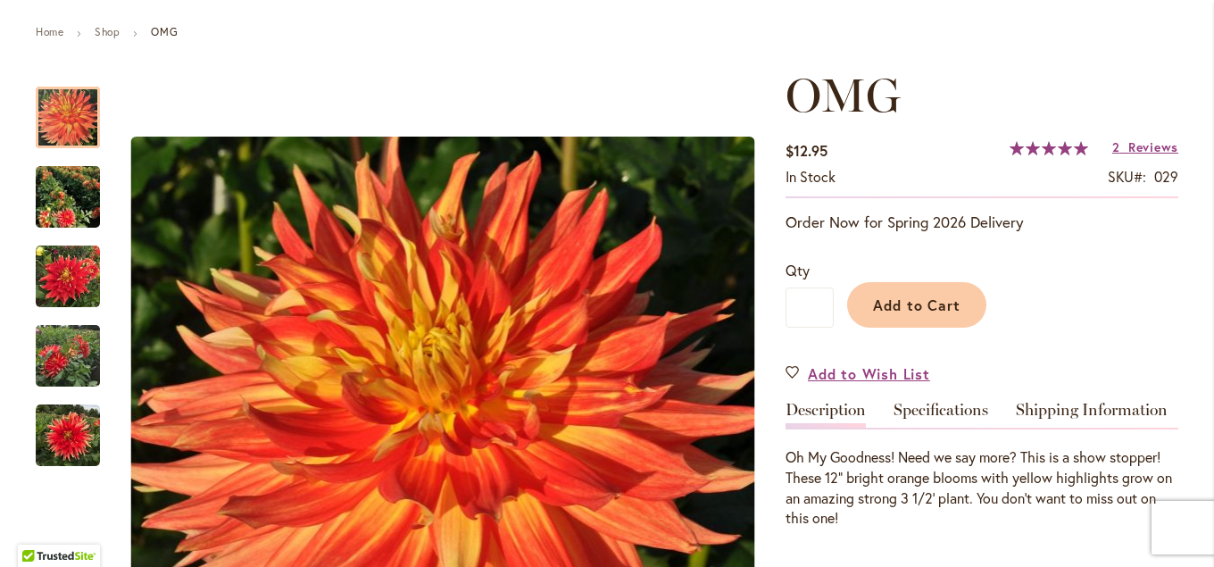
scroll to position [289, 0]
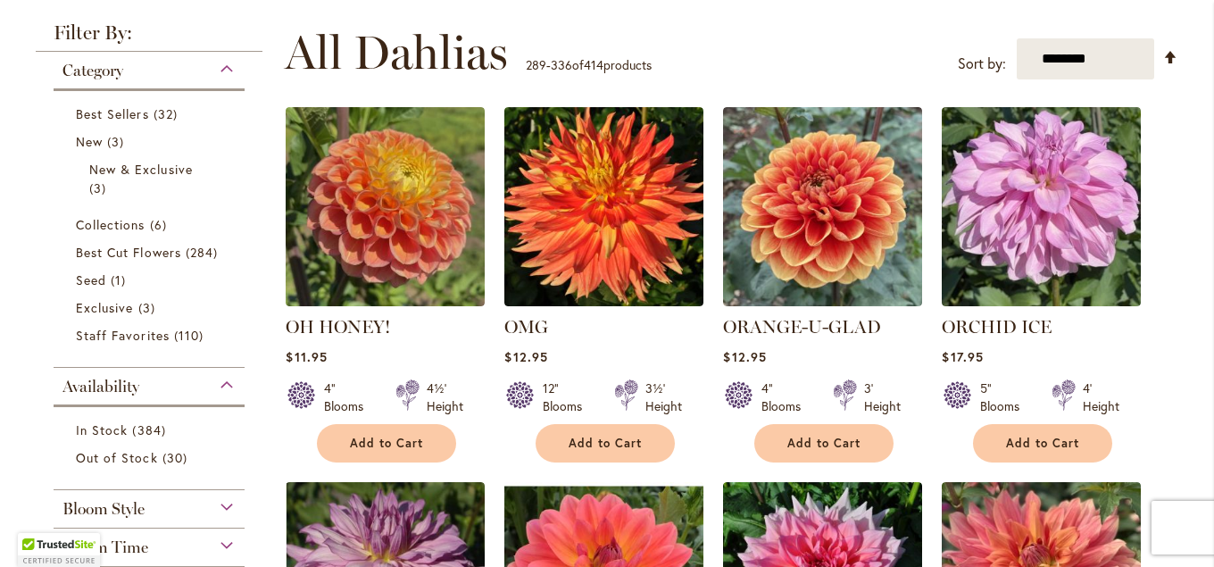
scroll to position [386, 0]
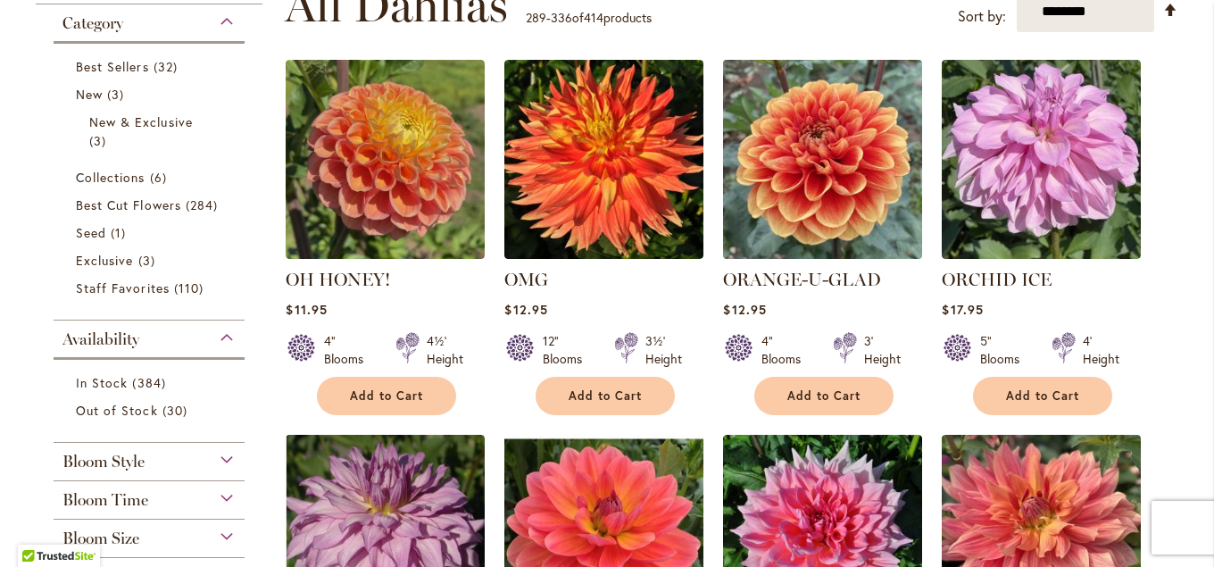
click at [790, 223] on img at bounding box center [823, 159] width 209 height 209
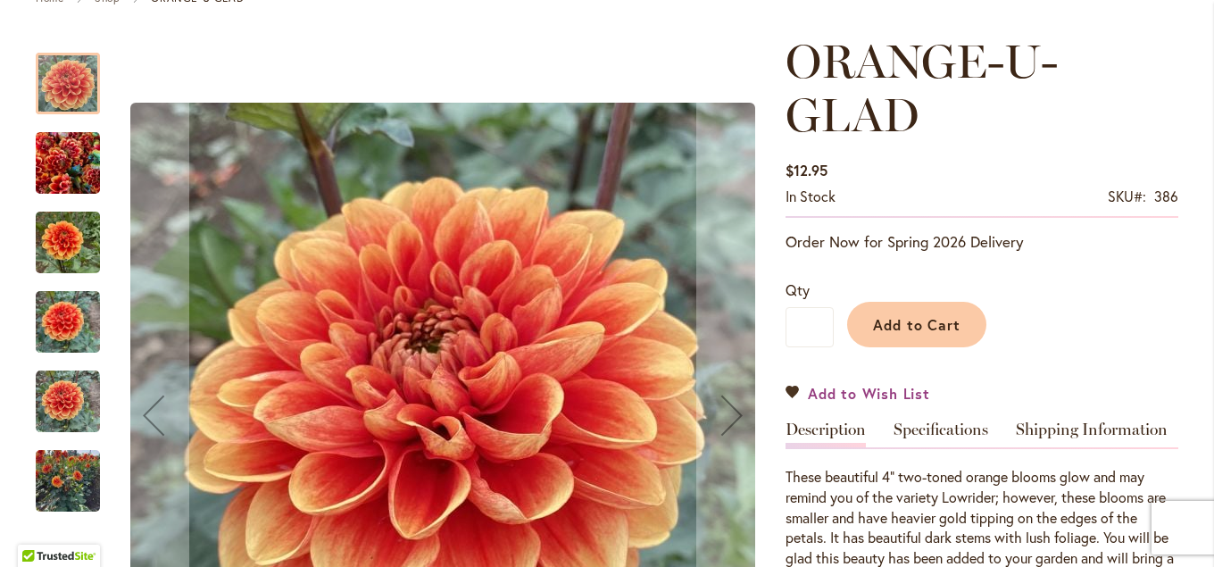
scroll to position [420, 0]
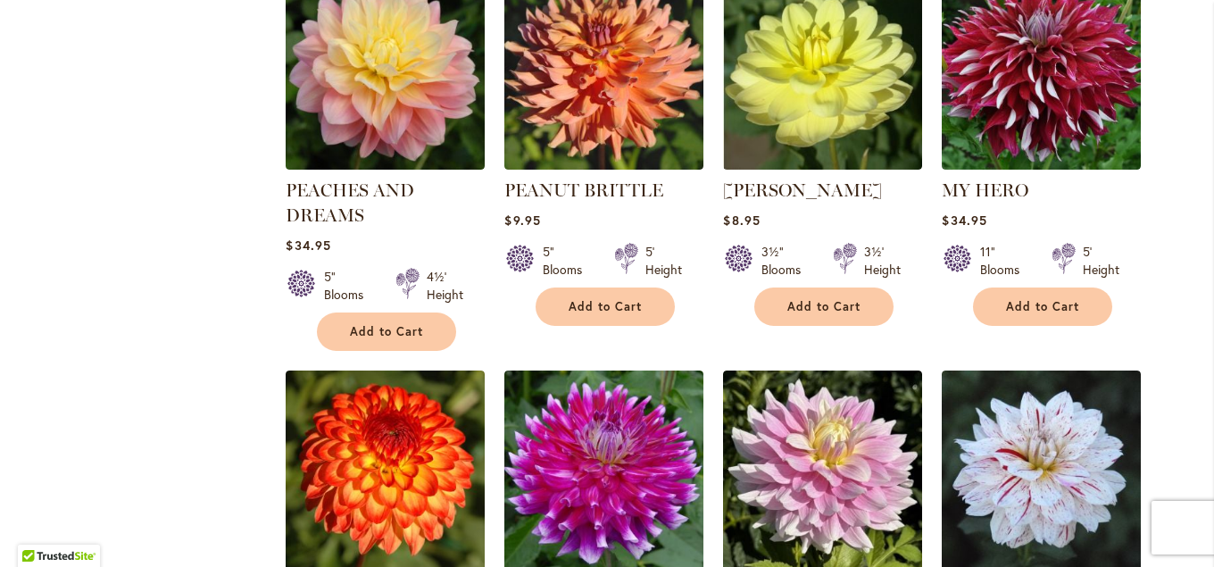
scroll to position [1928, 0]
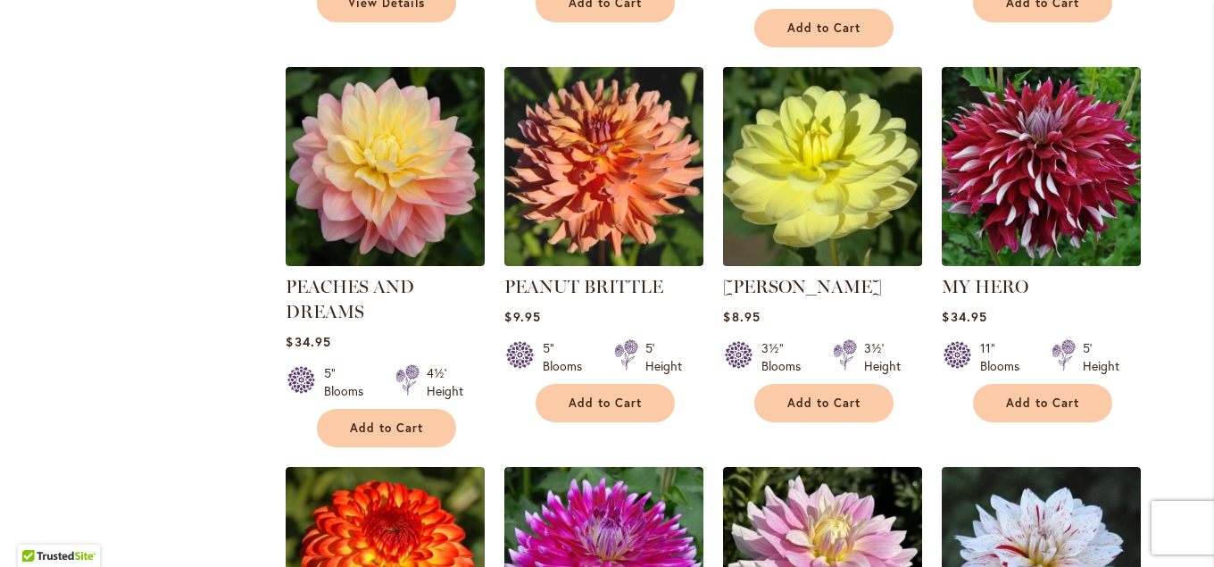
click at [771, 181] on img at bounding box center [823, 166] width 209 height 209
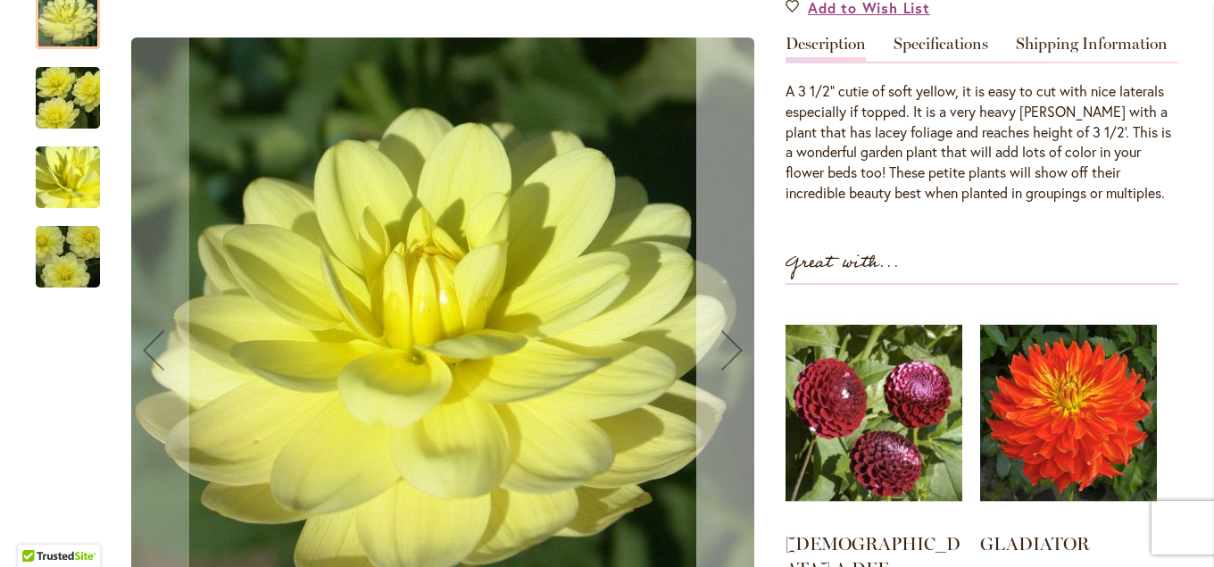
scroll to position [579, 0]
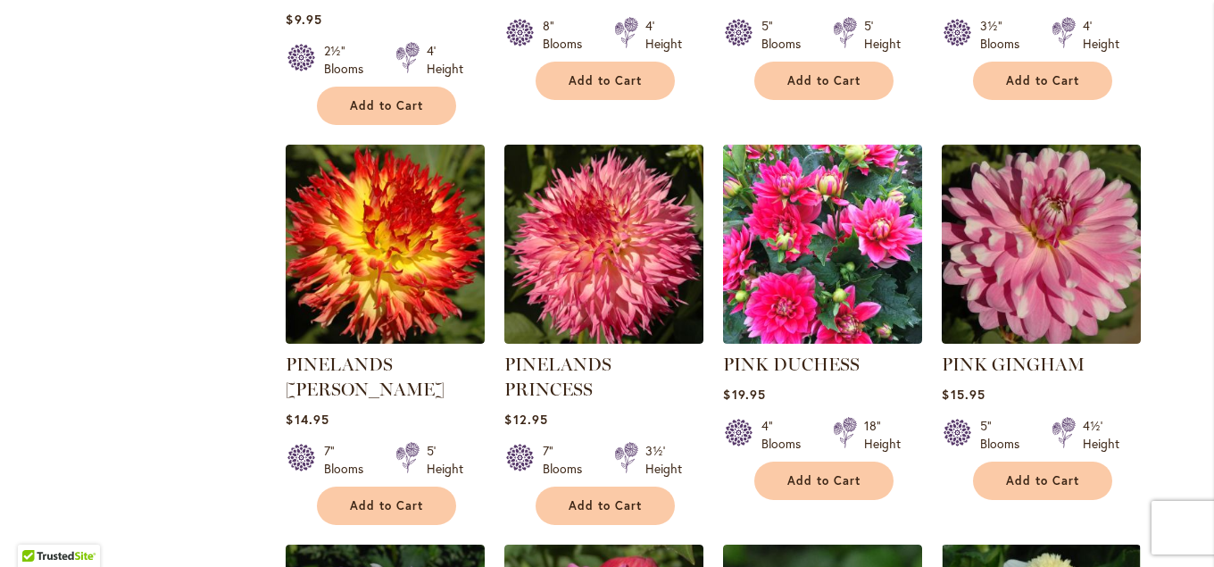
scroll to position [2637, 0]
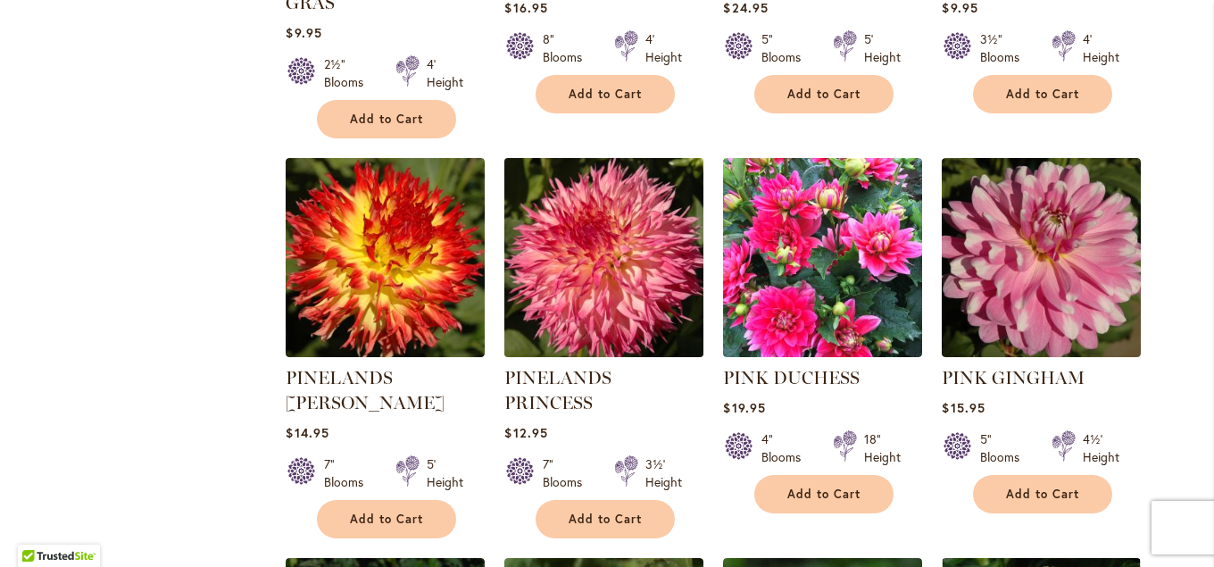
click at [606, 239] on img at bounding box center [604, 258] width 209 height 209
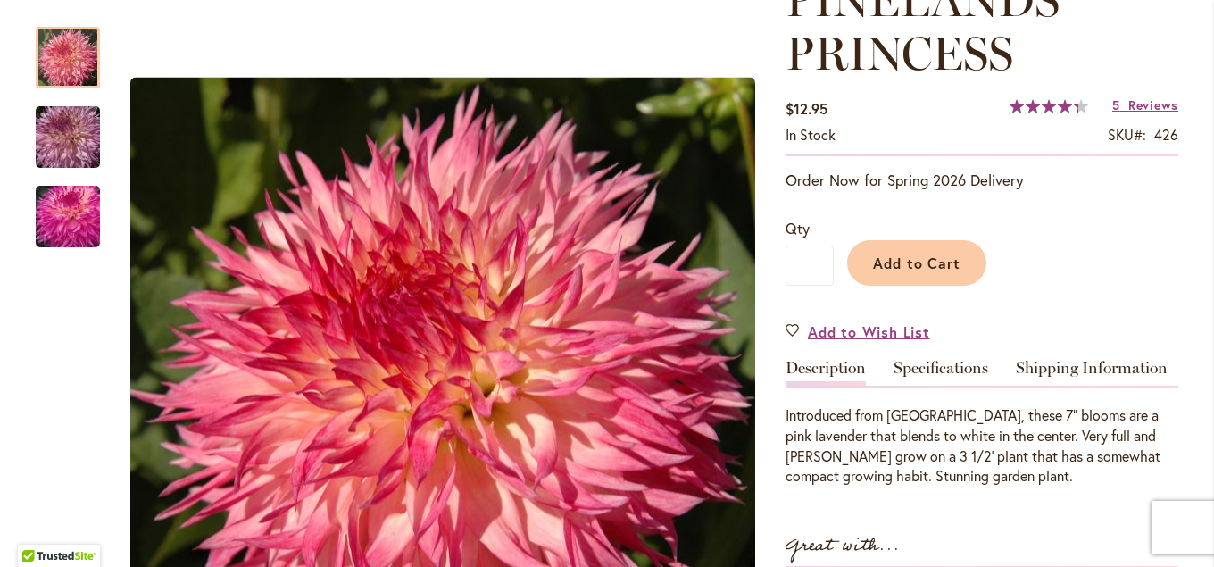
scroll to position [386, 0]
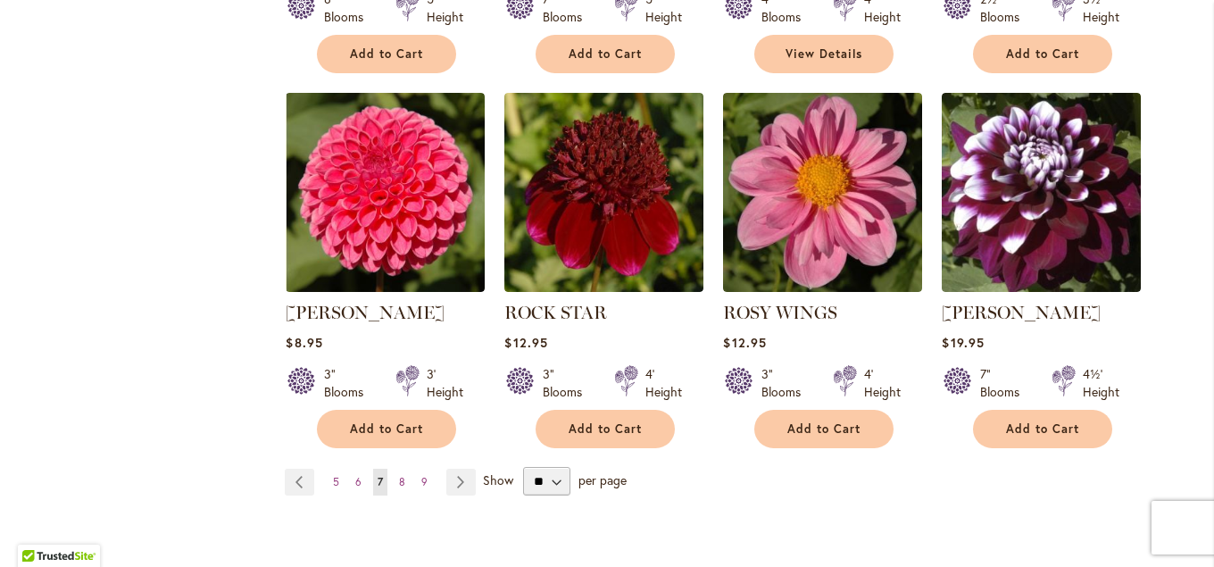
scroll to position [4662, 0]
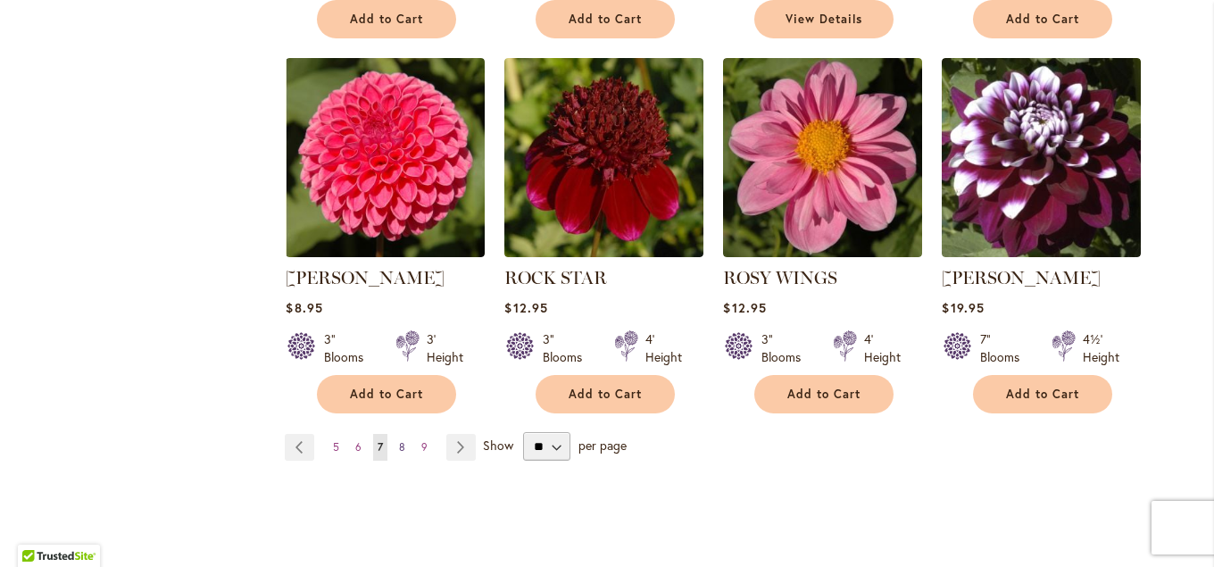
click at [404, 440] on span "8" at bounding box center [402, 446] width 6 height 13
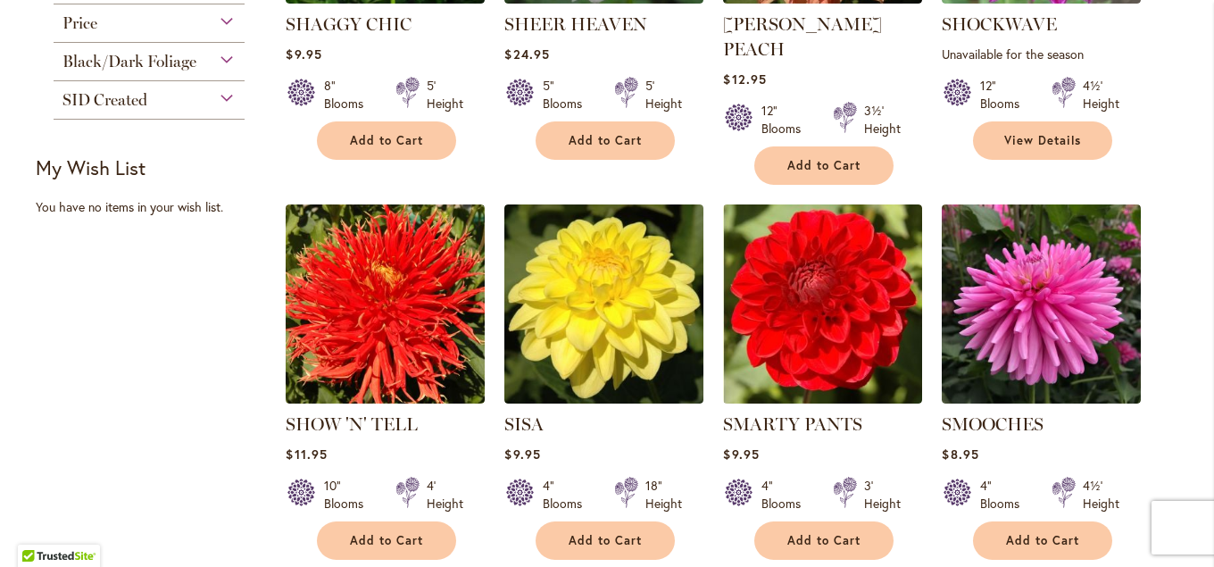
scroll to position [1053, 0]
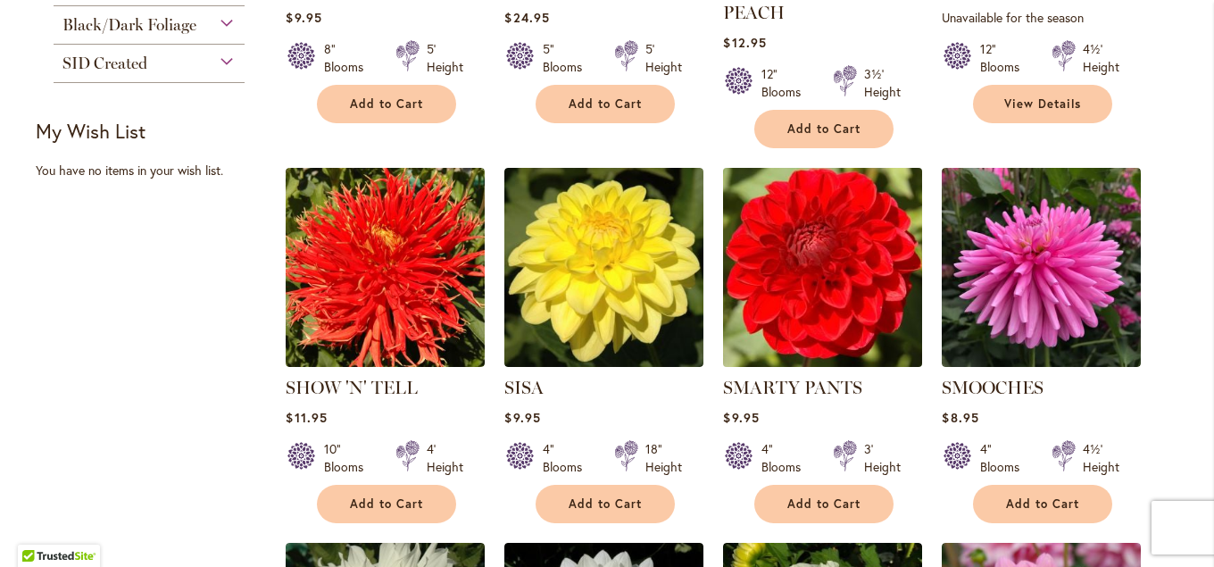
click at [857, 267] on img at bounding box center [823, 267] width 209 height 209
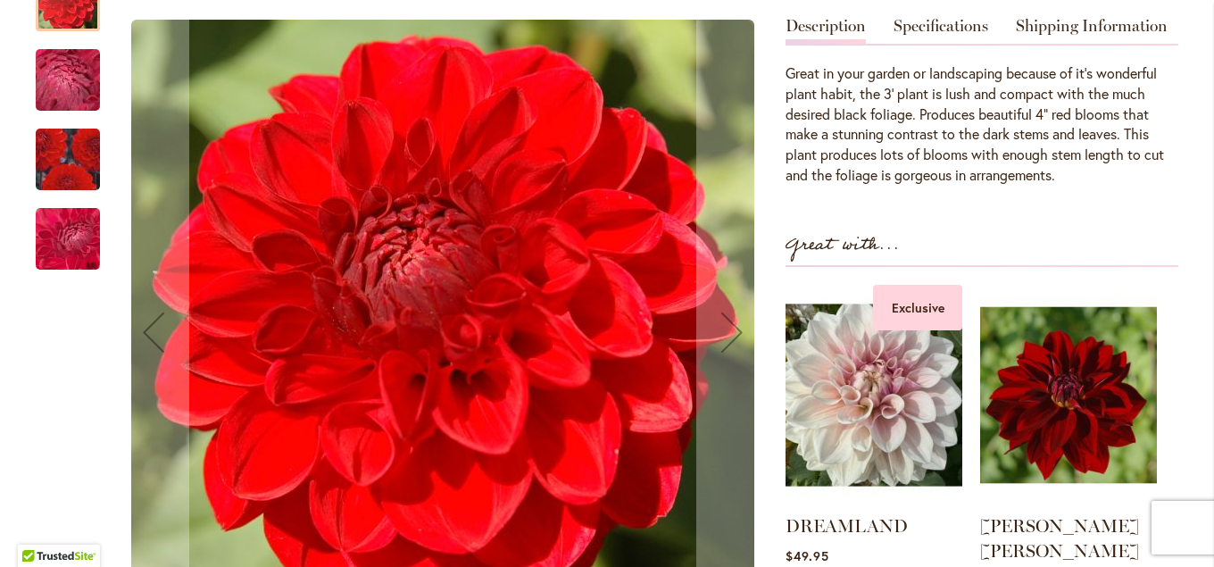
scroll to position [579, 0]
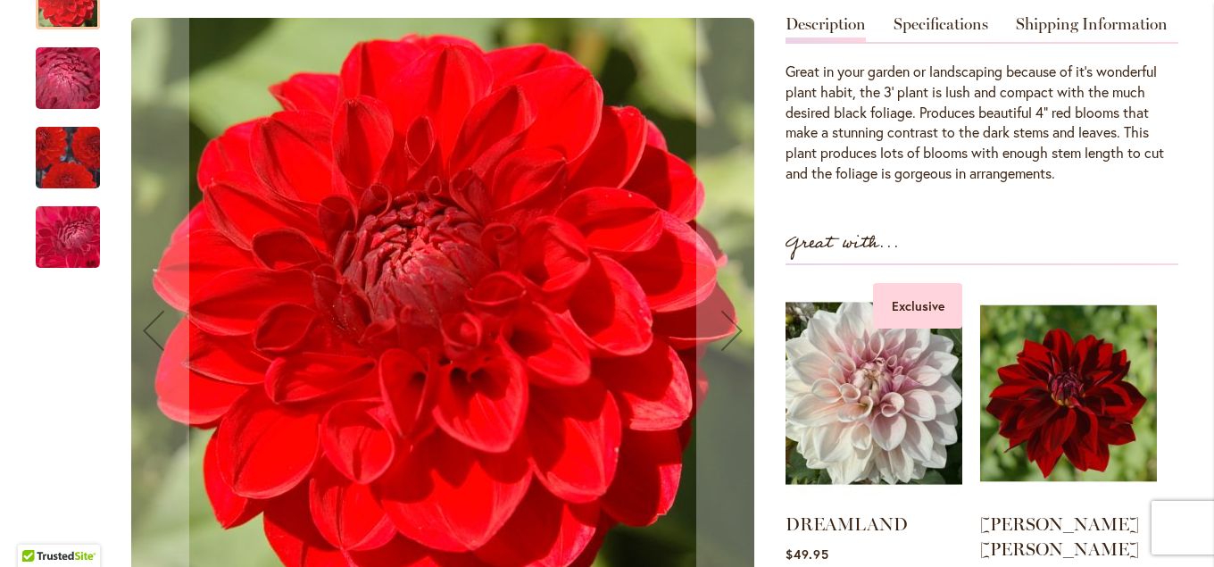
click at [61, 124] on img "SMARTY PANTS" at bounding box center [68, 157] width 129 height 112
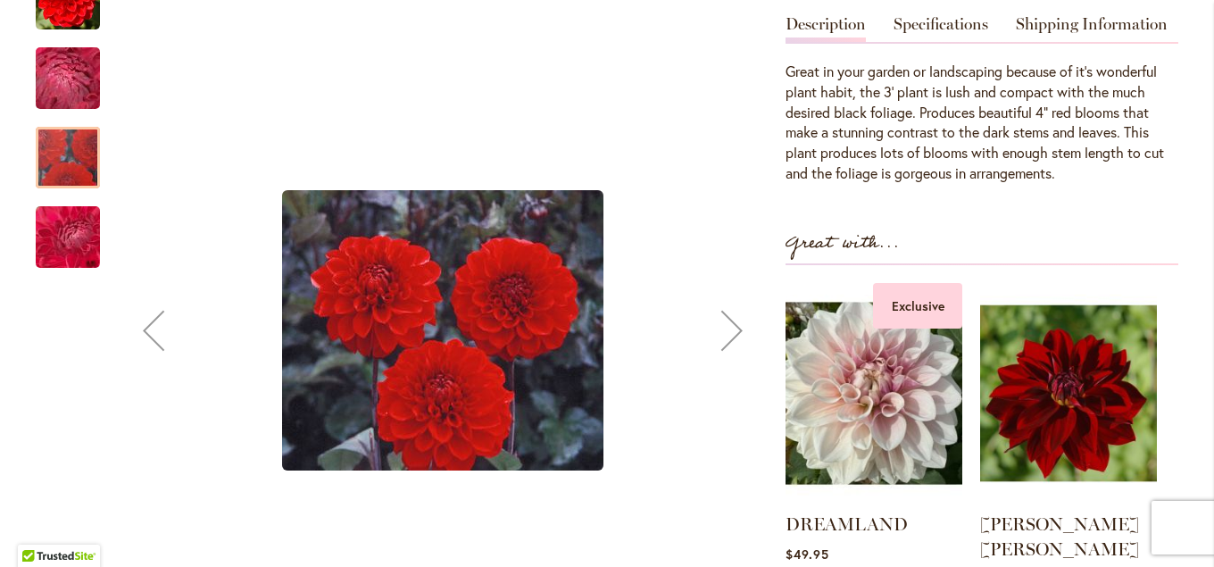
click at [58, 207] on img "SMARTY PANTS" at bounding box center [68, 236] width 129 height 96
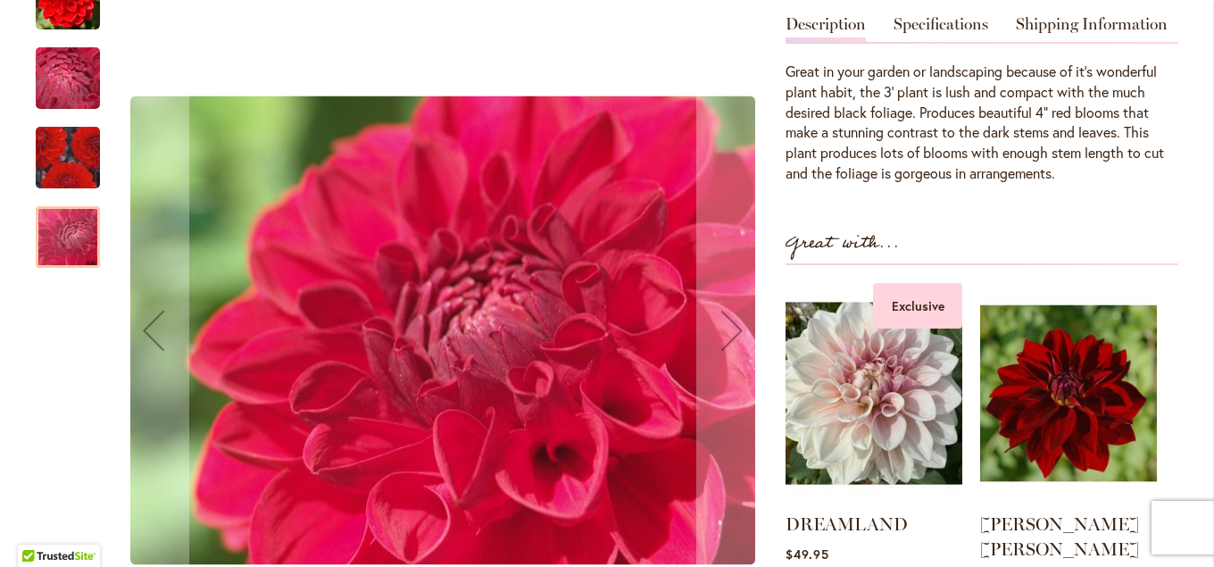
click at [58, 207] on div at bounding box center [68, 237] width 64 height 62
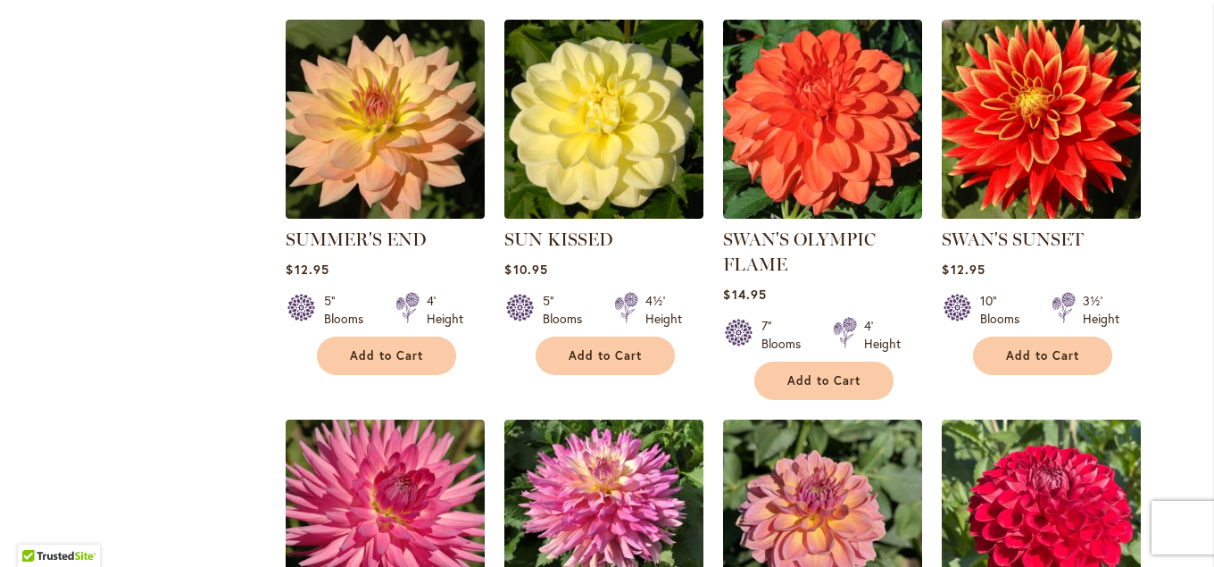
scroll to position [2700, 0]
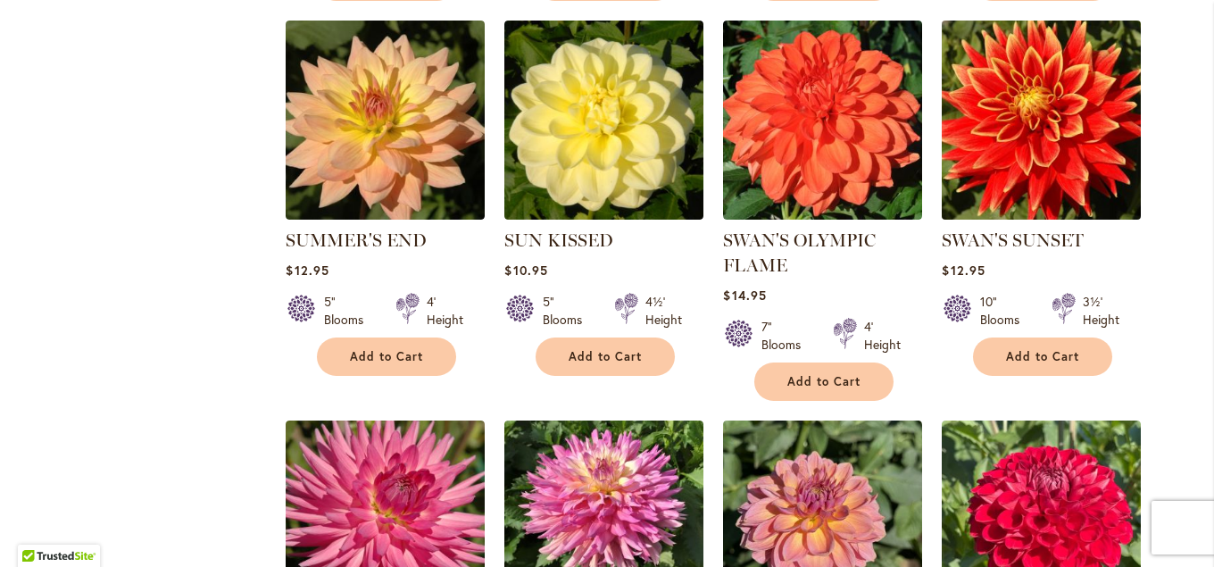
click at [1039, 102] on img at bounding box center [1041, 120] width 209 height 209
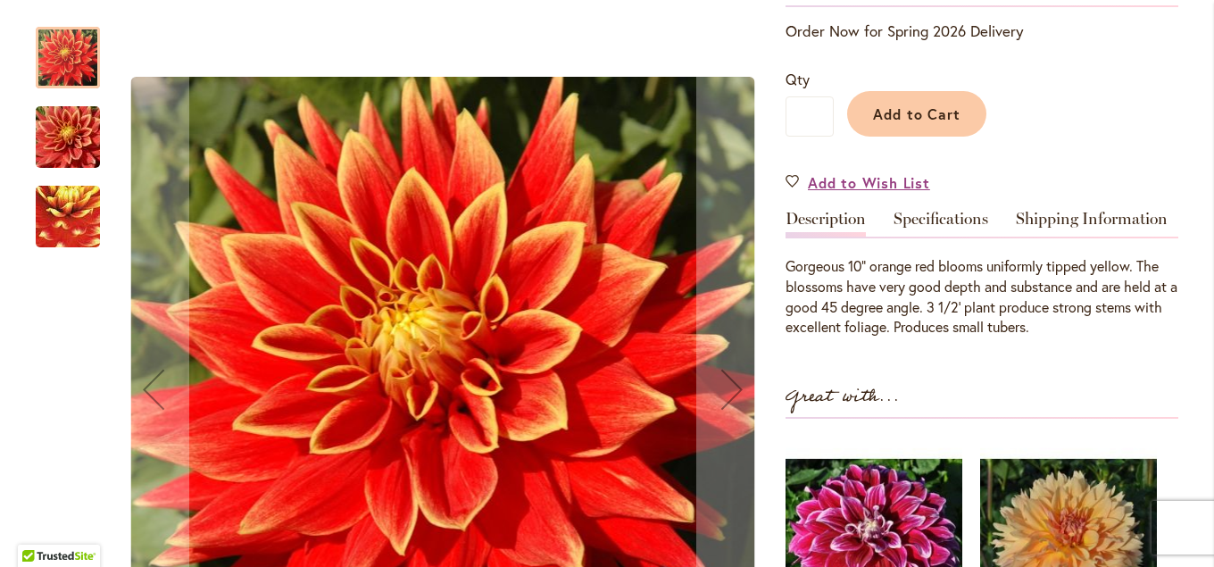
scroll to position [420, 0]
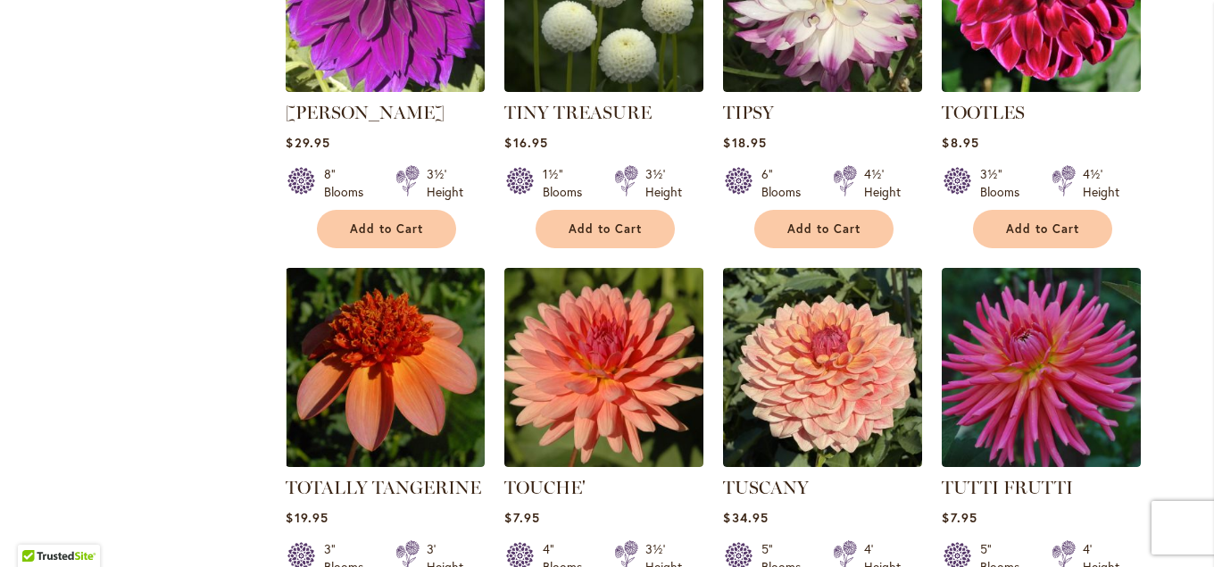
scroll to position [4474, 0]
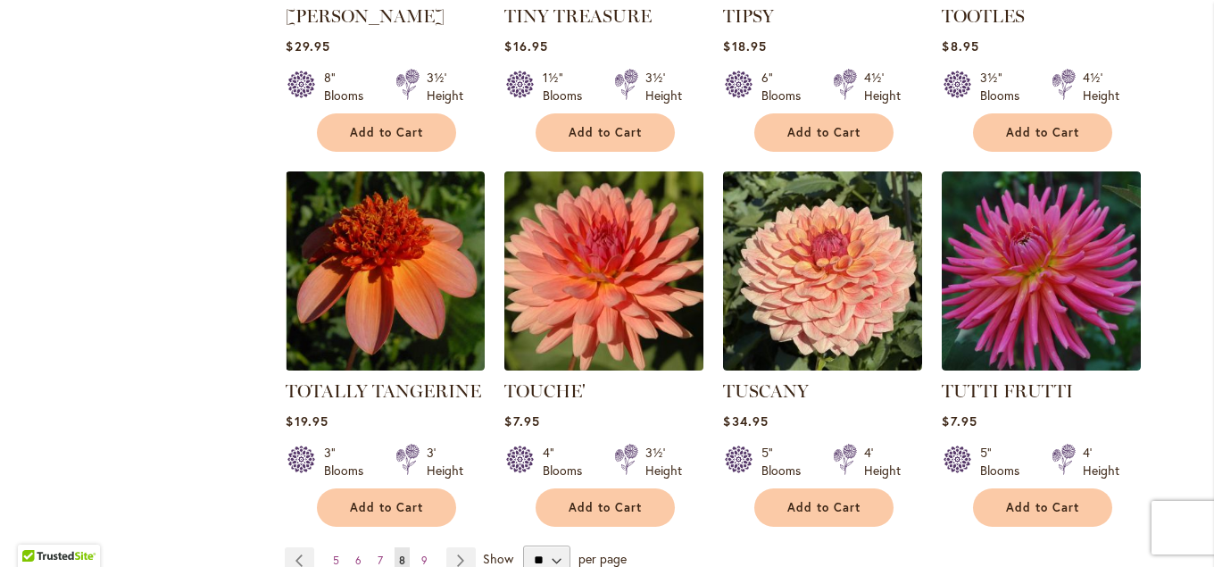
click at [596, 205] on img at bounding box center [604, 271] width 209 height 209
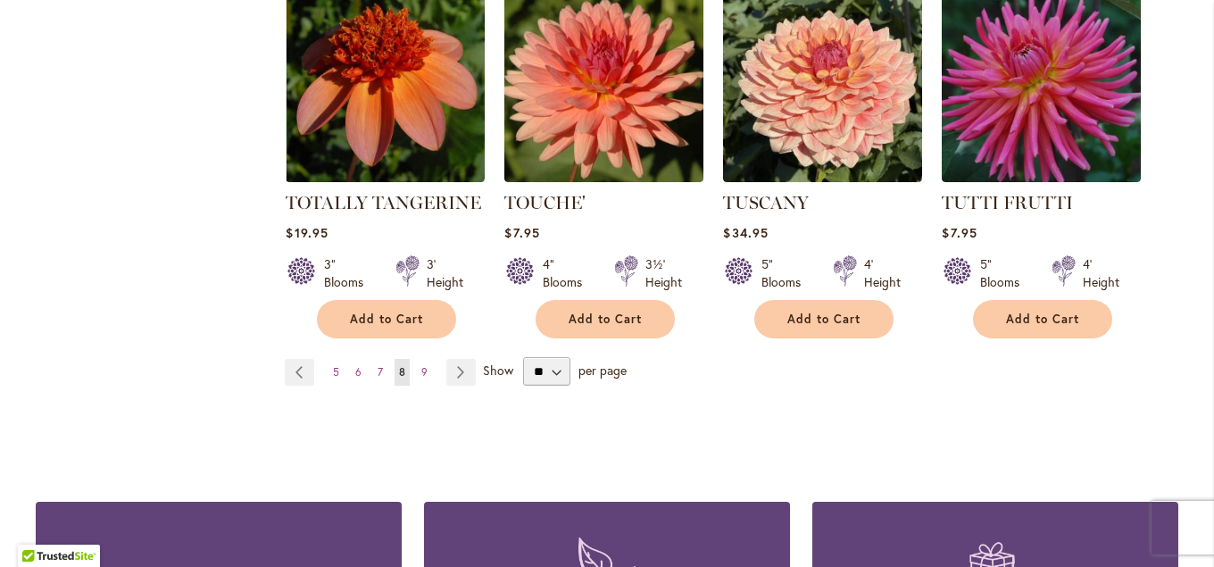
scroll to position [4566, 0]
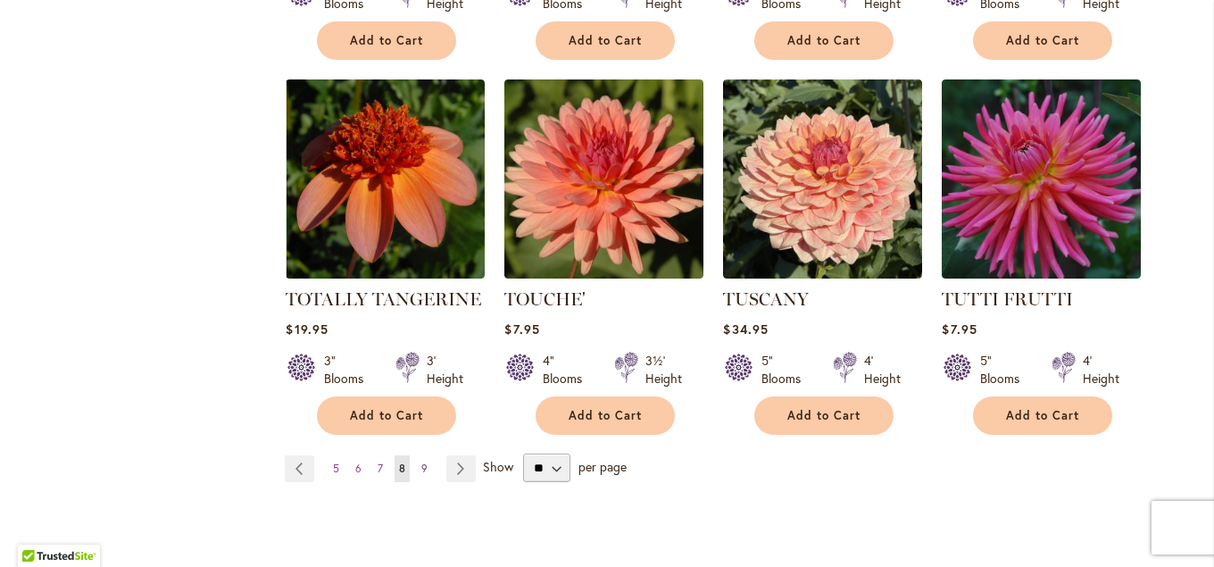
click at [424, 462] on span "9" at bounding box center [424, 468] width 6 height 13
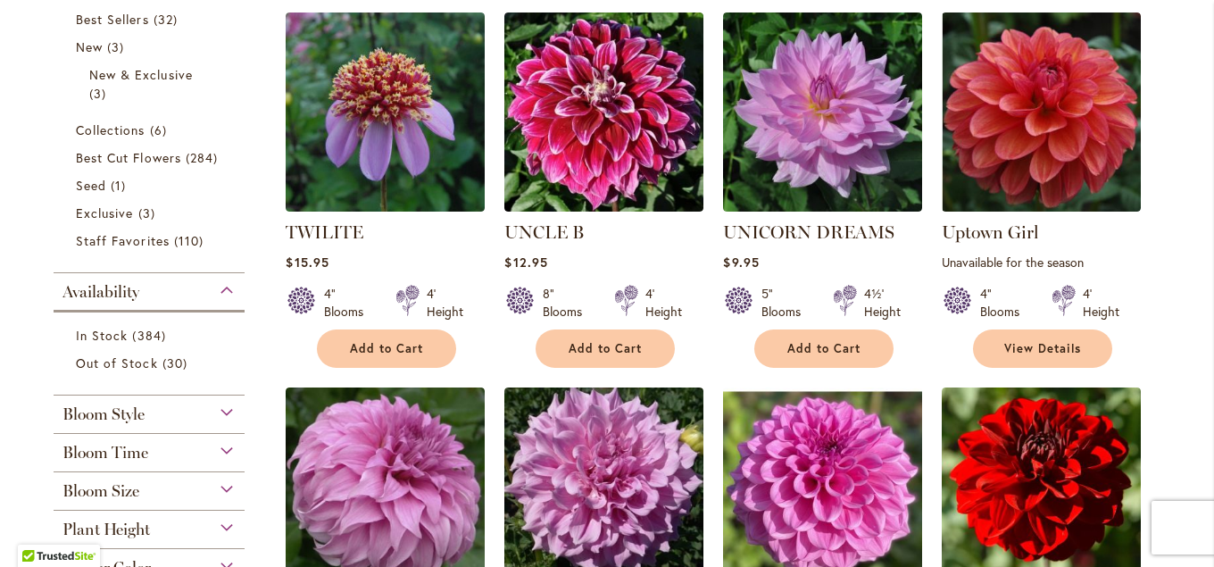
scroll to position [829, 0]
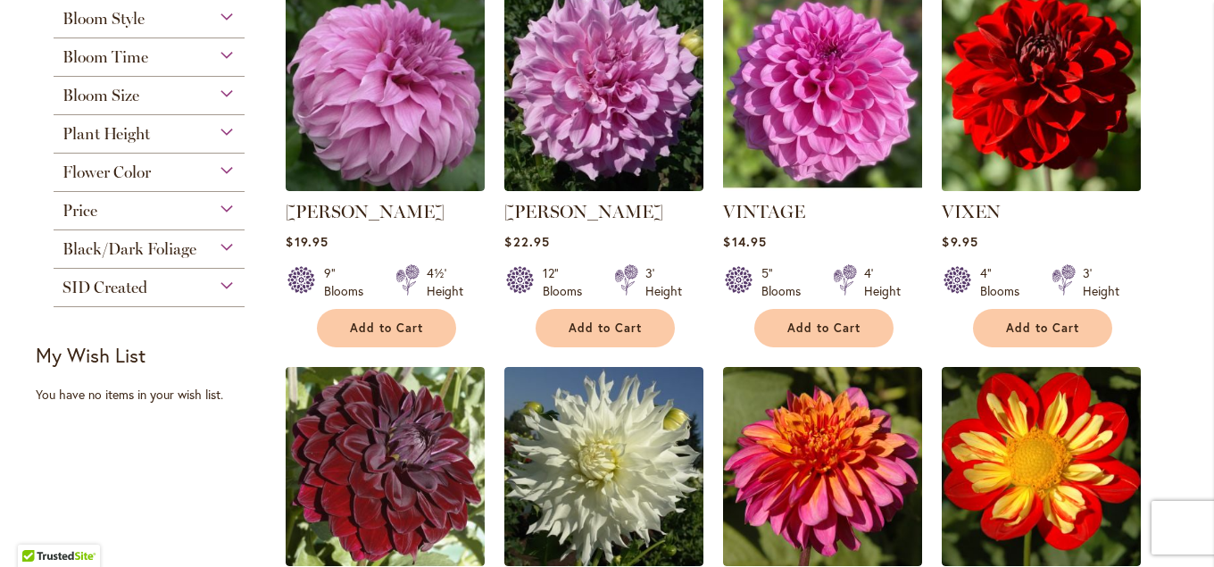
click at [997, 89] on img at bounding box center [1041, 92] width 209 height 209
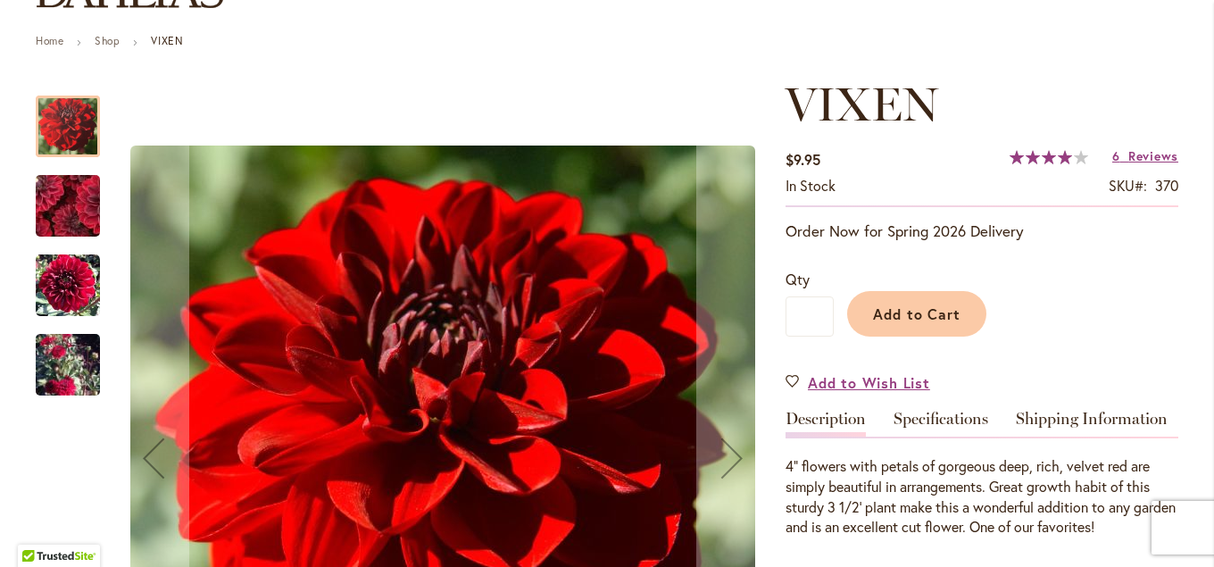
scroll to position [289, 0]
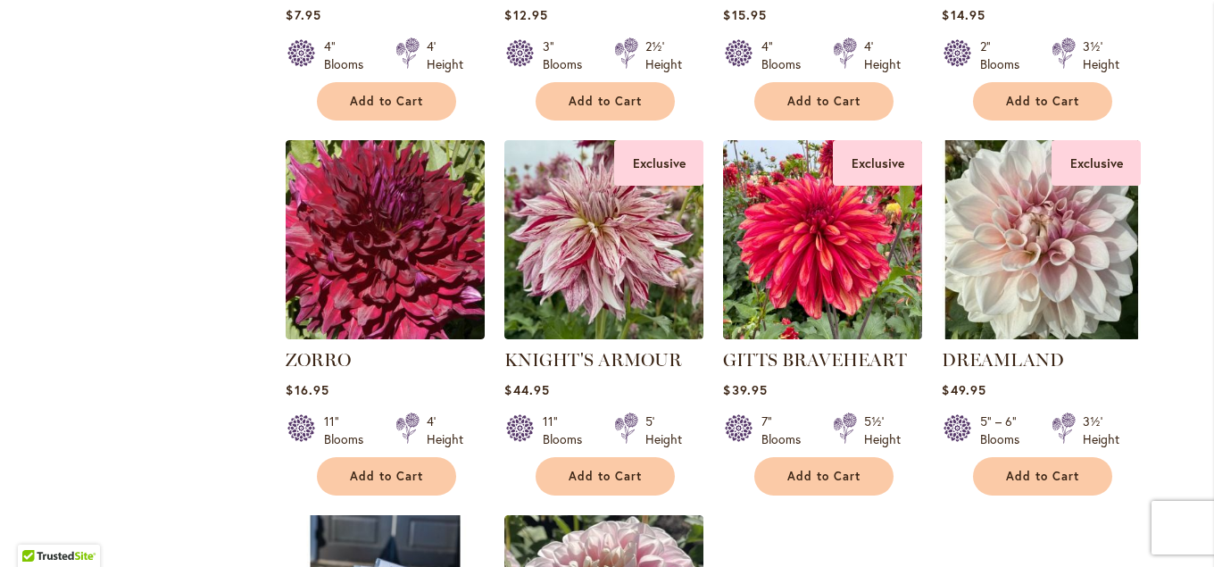
scroll to position [2637, 0]
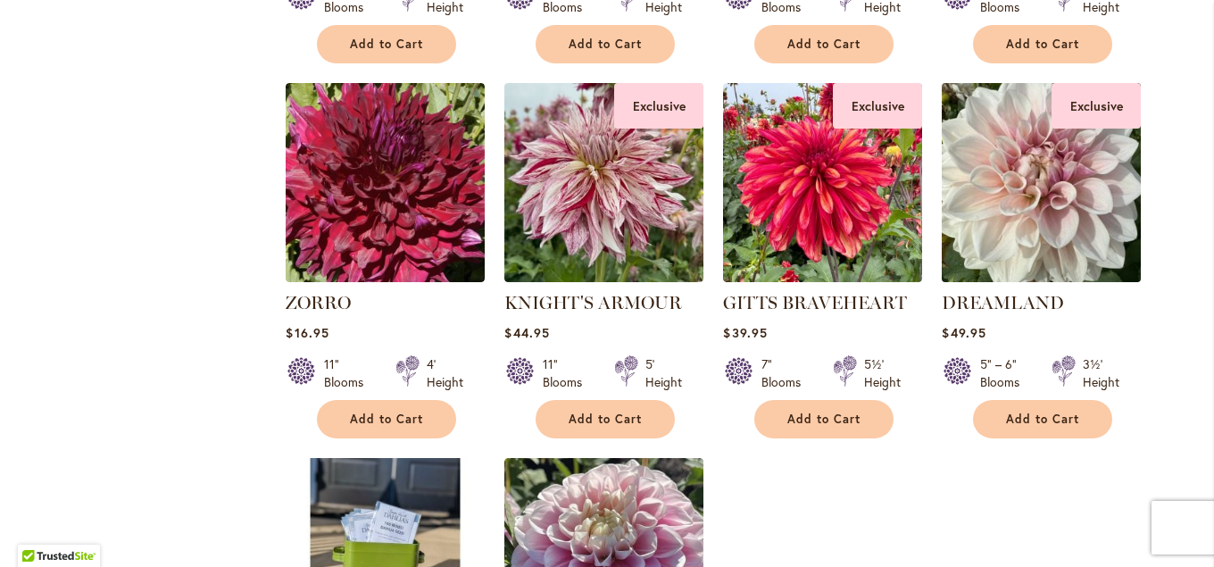
click at [964, 183] on img at bounding box center [1041, 183] width 209 height 209
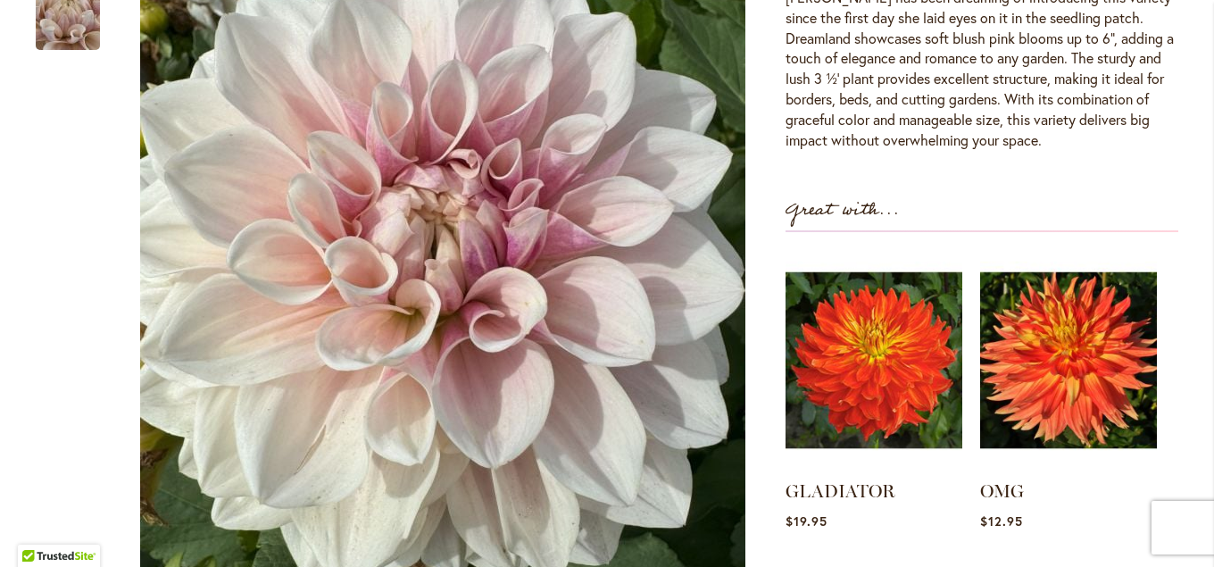
scroll to position [675, 0]
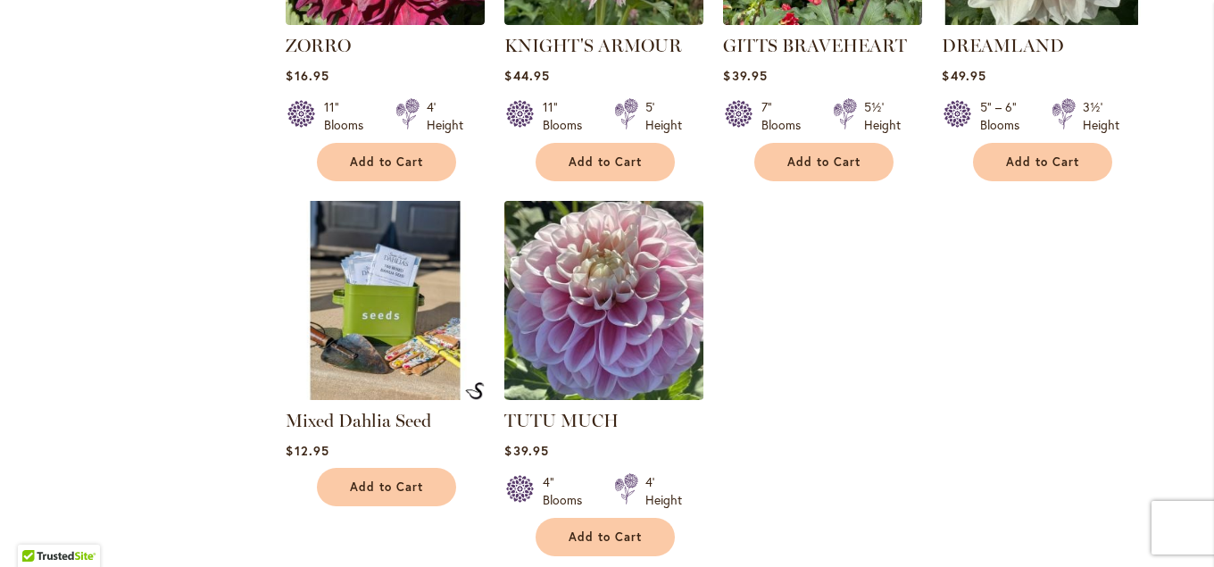
scroll to position [2927, 0]
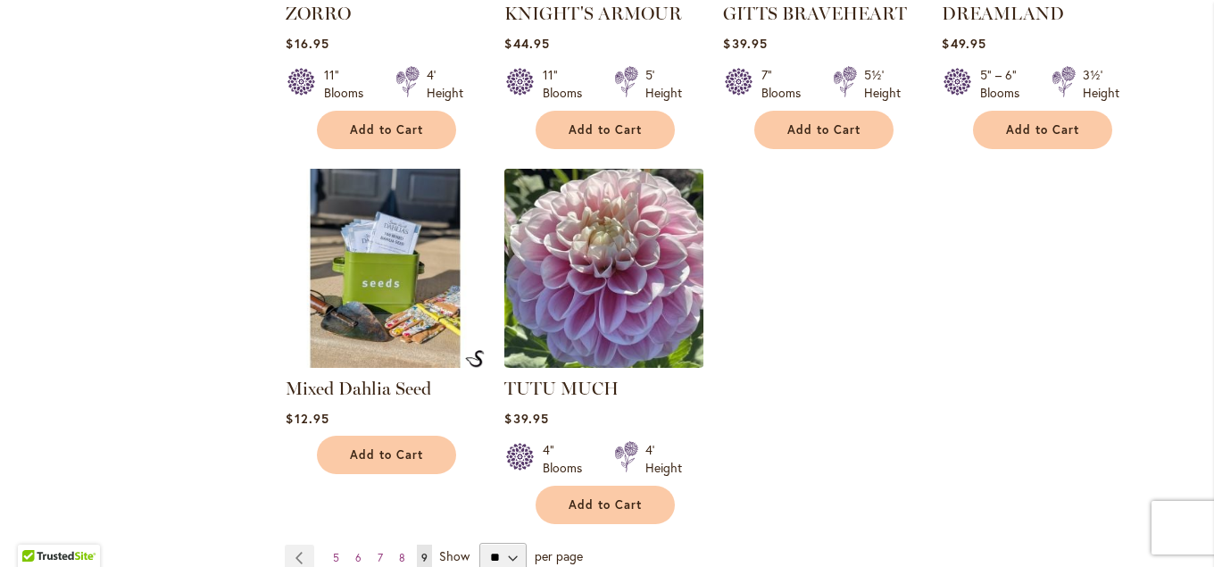
click at [612, 265] on img at bounding box center [604, 268] width 209 height 209
